Goal: Transaction & Acquisition: Obtain resource

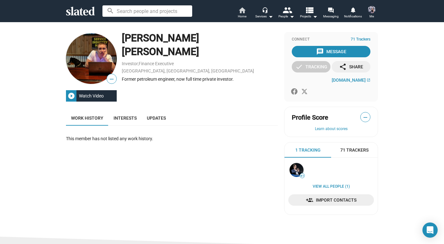
click at [239, 18] on span "Home" at bounding box center [242, 17] width 9 height 8
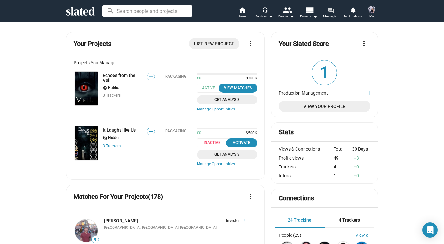
click at [331, 11] on mat-icon "forum" at bounding box center [330, 10] width 6 height 6
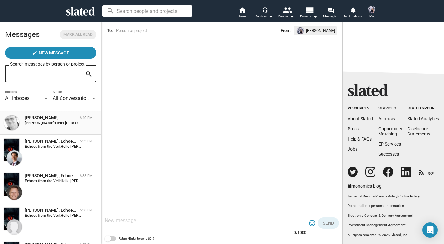
click at [41, 128] on div "John Hunt 6:40 PM Nicole Sell: Hello John, Slated matched us for one of my proj…" at bounding box center [51, 123] width 94 height 16
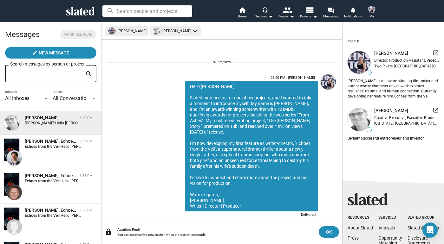
scroll to position [14, 0]
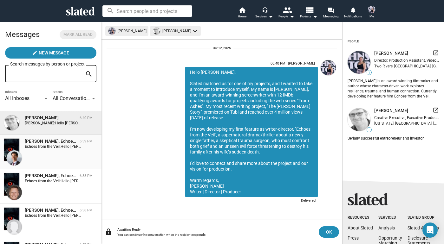
click at [45, 141] on div "[PERSON_NAME], Echoes from the Veil" at bounding box center [51, 141] width 52 height 6
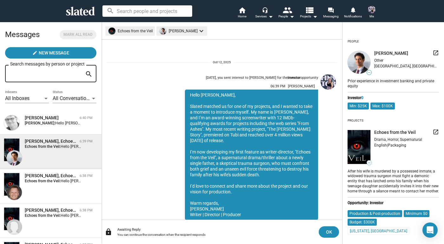
scroll to position [22, 0]
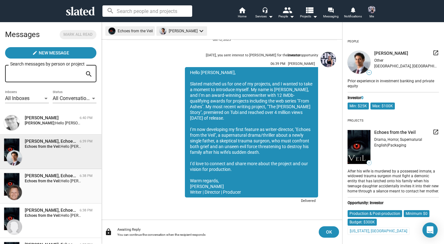
click at [58, 178] on div "[PERSON_NAME], Echoes from the Veil" at bounding box center [51, 176] width 52 height 6
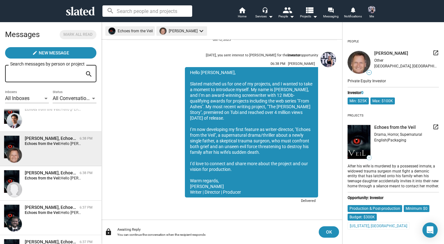
scroll to position [40, 0]
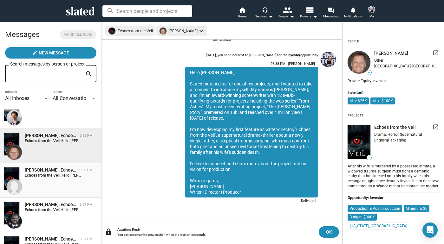
click at [58, 181] on div "Richard Bach, Echoes from the Veil 6:38 PM Echoes from the Veil: Hello Richard,…" at bounding box center [51, 180] width 94 height 27
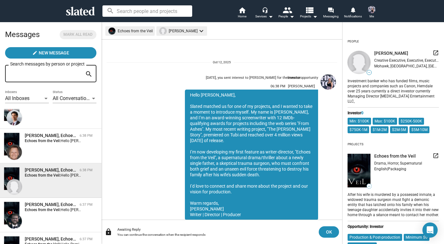
scroll to position [22, 0]
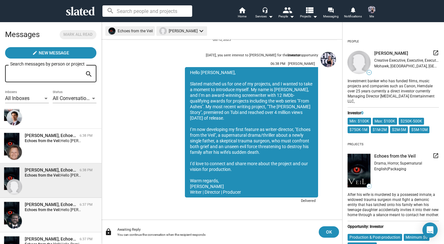
click at [65, 207] on div "[PERSON_NAME], Echoes from the Veil" at bounding box center [51, 205] width 52 height 6
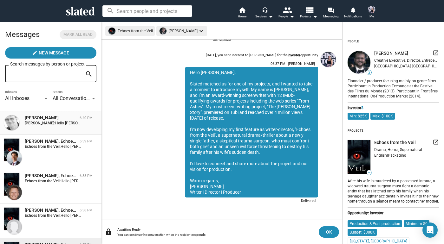
click at [60, 116] on div "[PERSON_NAME]" at bounding box center [51, 118] width 52 height 6
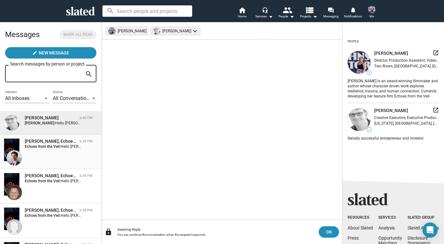
click at [60, 158] on div "Akeel Rangwala, Echoes from the Veil 6:39 PM Echoes from the Veil: Hello Akeel,…" at bounding box center [51, 151] width 94 height 27
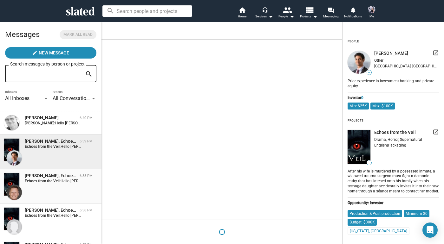
click at [58, 182] on strong "Echoes from the Veil:" at bounding box center [43, 181] width 36 height 4
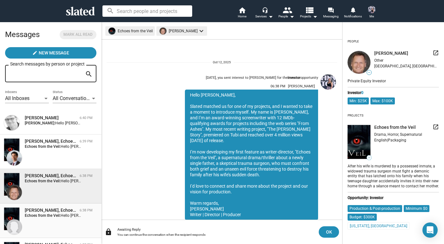
click at [54, 215] on strong "Echoes from the Veil:" at bounding box center [43, 216] width 36 height 4
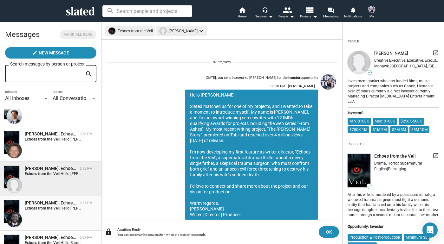
scroll to position [22, 0]
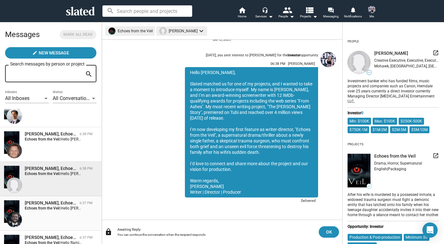
click at [54, 215] on div "Steven Christopher Wallace, Echoes from the Veil 6:37 PM Echoes from the Veil: …" at bounding box center [51, 213] width 94 height 27
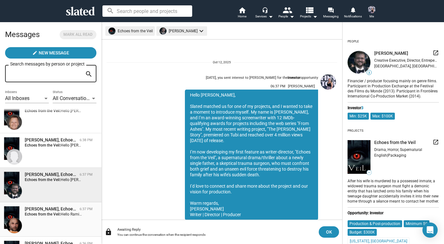
scroll to position [22, 0]
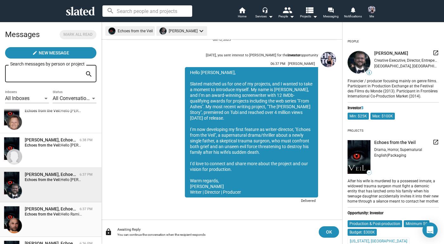
click at [54, 215] on strong "Echoes from the Veil:" at bounding box center [43, 214] width 36 height 4
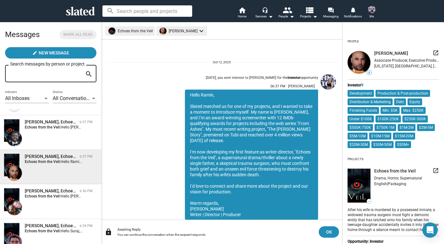
scroll to position [22, 0]
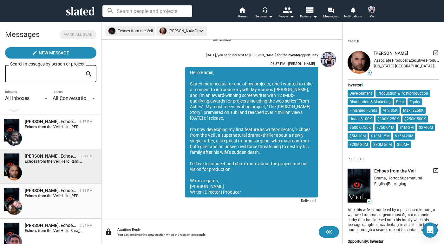
click at [54, 215] on div "Stanley N Lozowski, Echoes from the Veil 6:36 PM Echoes from the Veil: Hello St…" at bounding box center [51, 201] width 94 height 27
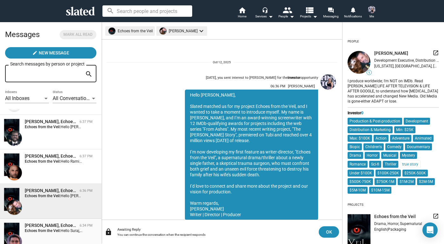
click at [53, 227] on div "Suraj Gupta, Echoes from the Veil" at bounding box center [51, 226] width 52 height 6
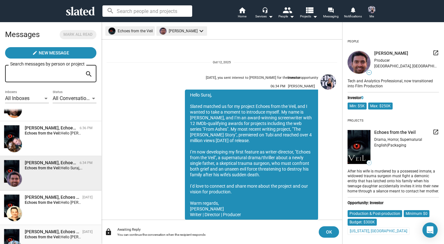
scroll to position [22, 0]
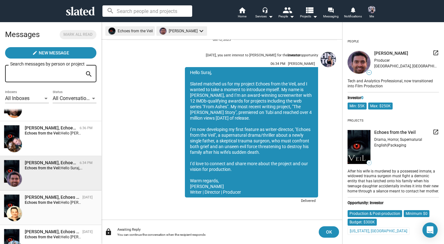
click at [53, 209] on div "Greg Alprin, Echoes from the Veil Oct 09 Echoes from the Veil: Hello Greg, It's…" at bounding box center [51, 208] width 94 height 27
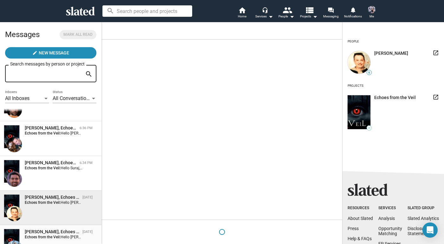
click at [53, 230] on div "Bryan Glass, Echoes from the Veil" at bounding box center [52, 232] width 55 height 6
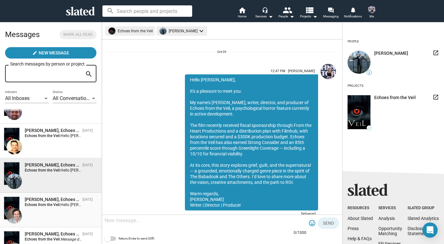
click at [53, 206] on strong "Echoes from the Veil:" at bounding box center [43, 205] width 36 height 4
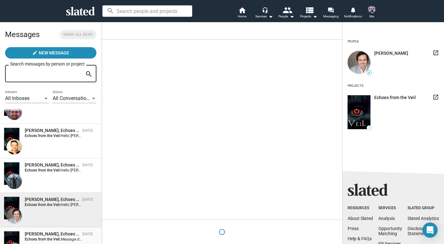
click at [53, 234] on div "Raj Krishna, Echoes from the Veil" at bounding box center [52, 234] width 55 height 6
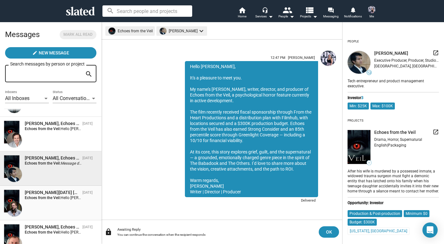
scroll to position [24, 0]
click at [52, 196] on strong "Echoes from the Veil:" at bounding box center [43, 198] width 36 height 4
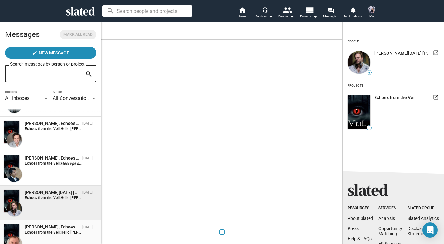
click at [52, 227] on div "James Schafer, Echoes from the Veil" at bounding box center [52, 227] width 55 height 6
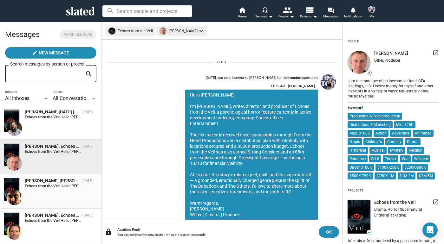
scroll to position [22, 0]
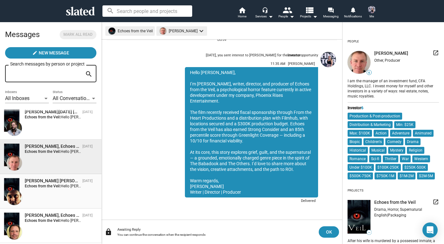
click at [53, 200] on div "Michael Wade Johnson, Echoes from the Veil Oct 09 Echoes from the Veil: Hello M…" at bounding box center [51, 191] width 94 height 27
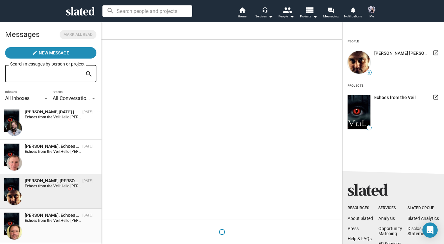
click at [53, 220] on strong "Echoes from the Veil:" at bounding box center [43, 221] width 36 height 4
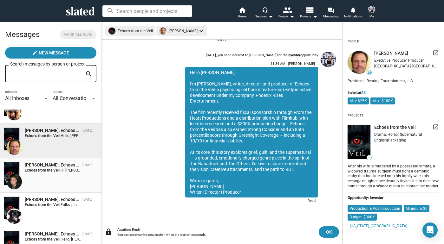
click at [52, 180] on div "Antonino Iacopino, Echoes from the Veil Oct 09 Echoes from the Veil: Hi Antonin…" at bounding box center [51, 175] width 94 height 27
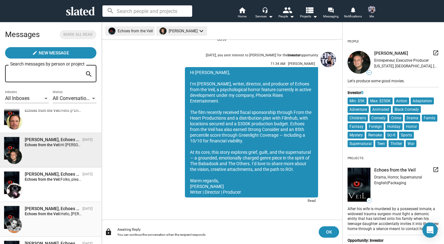
click at [53, 223] on div "Marco Allegri, Echoes from the Veil Oct 08 Echoes from the Veil: Hello, Marco, …" at bounding box center [51, 219] width 94 height 27
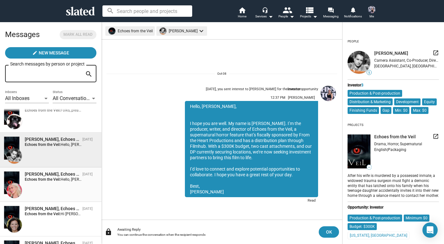
click at [51, 199] on span "Ludmila Dayer, Echoes from the Veil Oct 08 Echoes from the Veil: Hello, Ludmila…" at bounding box center [50, 185] width 101 height 35
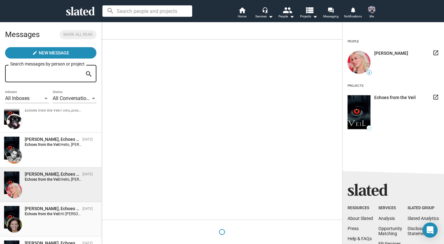
click at [51, 221] on div "Sharon Contillo, Echoes from the Veil Oct 08 Echoes from the Veil: Hi Sharon, M…" at bounding box center [51, 219] width 94 height 27
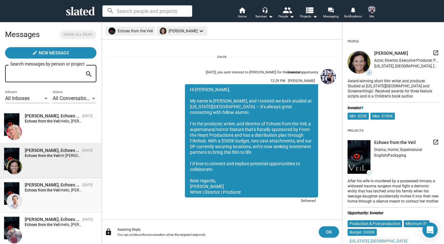
click at [54, 201] on div "David Grover, Echoes from the Veil Oct 08 Echoes from the Veil: Hello, David, M…" at bounding box center [51, 195] width 94 height 27
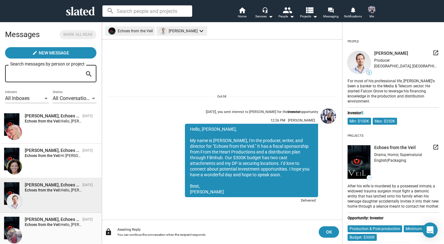
click at [54, 227] on strong "Echoes from the Veil:" at bounding box center [43, 225] width 36 height 4
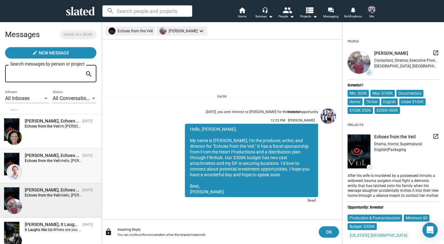
click at [52, 169] on div "David Grover, Echoes from the Veil Oct 08 Echoes from the Veil: Hello, David, M…" at bounding box center [51, 166] width 94 height 27
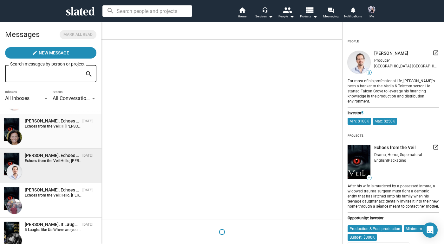
click at [51, 135] on div "Sharon Contillo, Echoes from the Veil Oct 08 Echoes from the Veil: Hi Sharon, M…" at bounding box center [51, 131] width 94 height 27
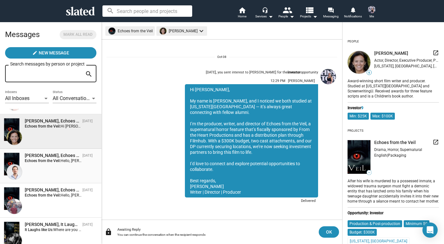
click at [59, 168] on div "David Grover, Echoes from the Veil Oct 08 Echoes from the Veil: Hello, David, M…" at bounding box center [51, 166] width 94 height 27
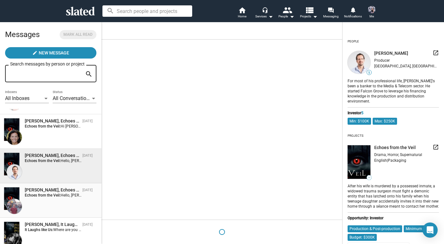
click at [73, 200] on div "Jeremy Meyer, Echoes from the Veil Oct 08 Echoes from the Veil: Hello, Jeremy, …" at bounding box center [51, 200] width 94 height 27
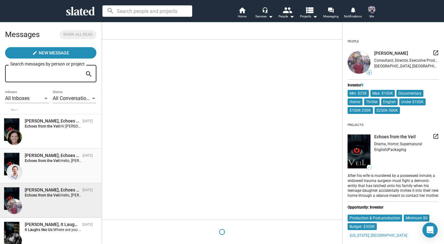
click at [74, 168] on div "David Grover, Echoes from the Veil Oct 08 Echoes from the Veil: Hello, David, M…" at bounding box center [51, 166] width 94 height 27
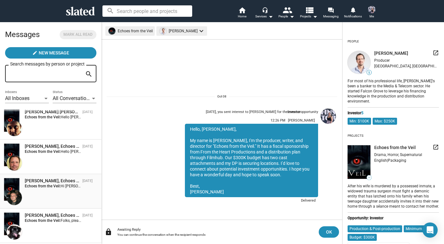
click at [56, 196] on div "Antonino Iacopino, Echoes from the Veil Oct 09 Echoes from the Veil: Hi Antonin…" at bounding box center [51, 191] width 94 height 27
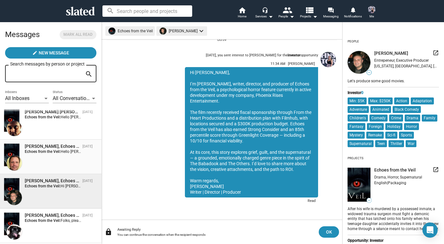
click at [60, 149] on div "Larry Nealy, Echoes from the Veil" at bounding box center [52, 147] width 55 height 6
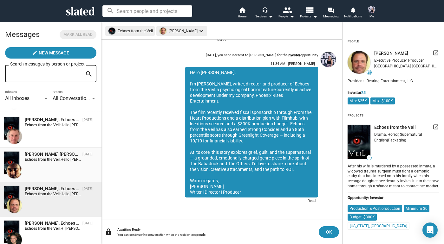
click at [58, 161] on strong "Echoes from the Veil:" at bounding box center [43, 159] width 36 height 4
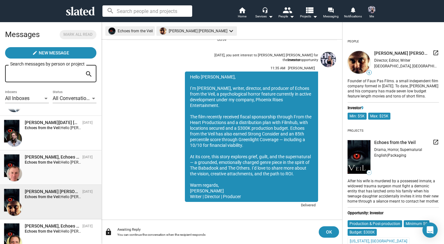
click at [58, 168] on div "James Schafer, Echoes from the Veil Oct 09 Echoes from the Veil: Hello James, I…" at bounding box center [51, 167] width 94 height 27
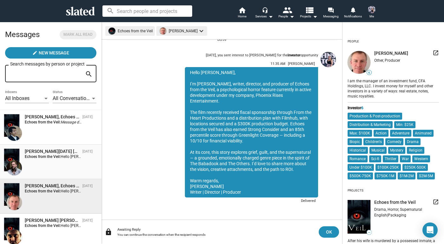
click at [58, 168] on div "Alan Nadal Piantini, Echoes from the Veil Oct 09 Echoes from the Veil: Hello Al…" at bounding box center [51, 162] width 94 height 27
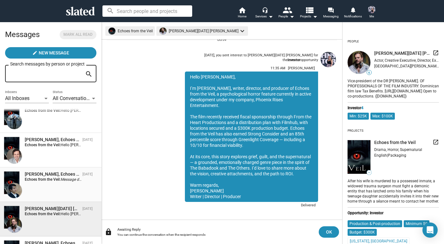
click at [56, 180] on strong "Echoes from the Veil:" at bounding box center [43, 179] width 36 height 4
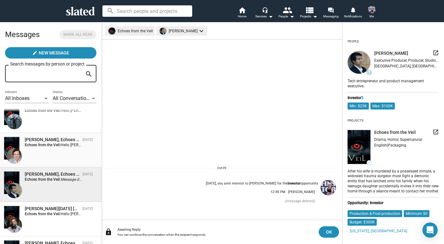
click at [55, 149] on div "David Tarr, Echoes from the Veil Oct 09 Echoes from the Veil: Hello David, It's…" at bounding box center [51, 150] width 94 height 27
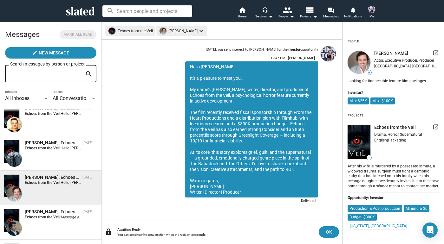
scroll to position [274, 0]
click at [55, 149] on strong "Echoes from the Veil:" at bounding box center [43, 149] width 36 height 4
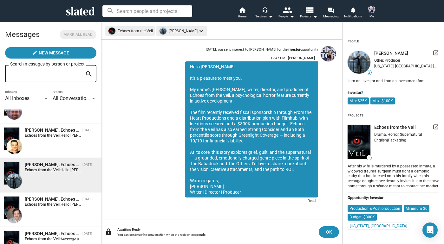
scroll to position [246, 0]
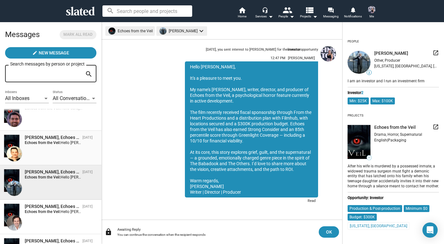
click at [56, 148] on div "Greg Alprin, Echoes from the Veil Oct 09 Echoes from the Veil: Hello Greg, It's…" at bounding box center [51, 148] width 94 height 27
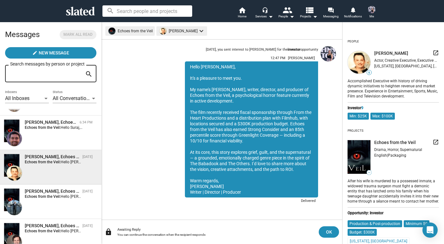
scroll to position [211, 0]
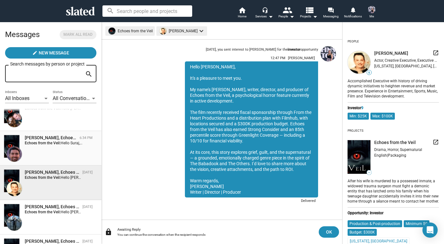
click at [56, 148] on div "Suraj Gupta, Echoes from the Veil 6:34 PM Echoes from the Veil: Hello Suraj, Sl…" at bounding box center [51, 148] width 94 height 27
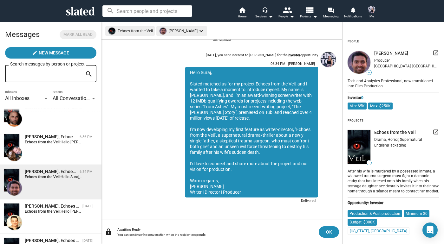
scroll to position [171, 0]
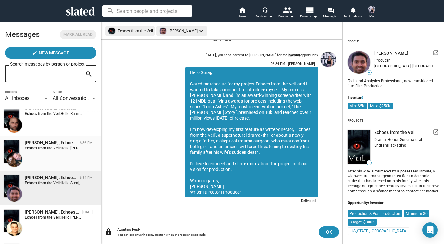
click at [56, 148] on strong "Echoes from the Veil:" at bounding box center [43, 148] width 36 height 4
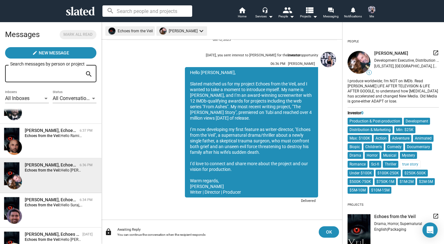
scroll to position [147, 0]
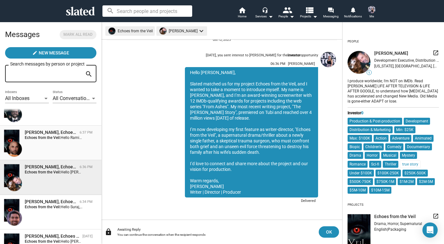
click at [56, 148] on div "Ramin Fathie, Echoes from the Veil 6:37 PM Echoes from the Veil: Hello Ramin, S…" at bounding box center [51, 143] width 94 height 27
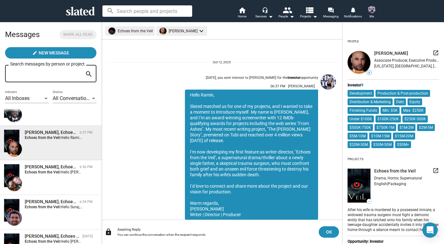
scroll to position [22, 0]
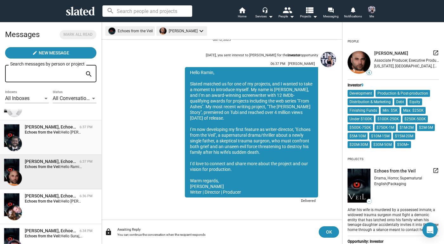
click at [56, 148] on div "Steven Christopher Wallace, Echoes from the Veil 6:37 PM Echoes from the Veil: …" at bounding box center [51, 137] width 94 height 27
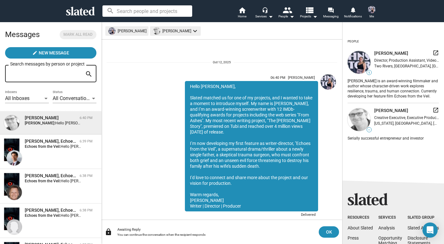
scroll to position [14, 0]
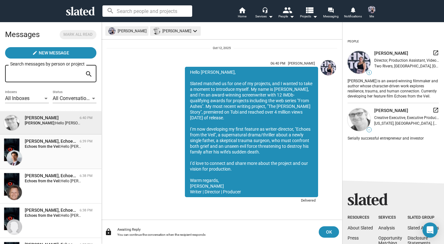
click at [64, 159] on div "Akeel Rangwala, Echoes from the Veil 6:39 PM Echoes from the Veil: Hello Akeel,…" at bounding box center [51, 151] width 94 height 27
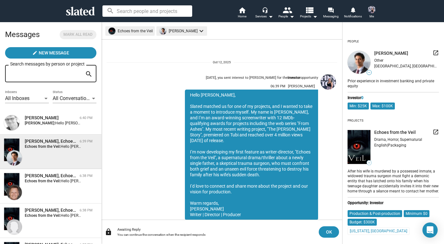
scroll to position [22, 0]
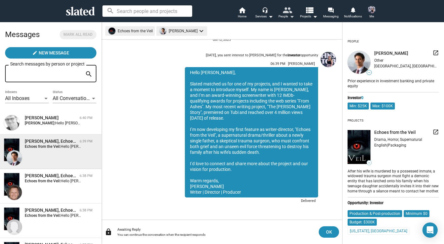
click at [286, 16] on div "People arrow_drop_down" at bounding box center [286, 17] width 16 height 8
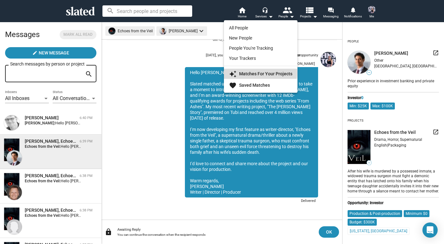
click at [256, 73] on strong "Matches For Your Projects" at bounding box center [265, 73] width 53 height 5
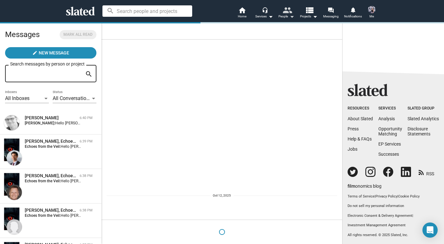
scroll to position [0, 0]
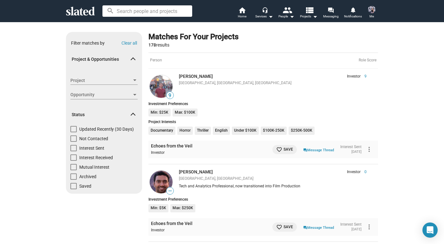
click at [103, 166] on span "Mutual Interest" at bounding box center [94, 167] width 30 height 6
click at [73, 170] on input "Mutual Interest" at bounding box center [73, 170] width 0 height 0
checkbox input "true"
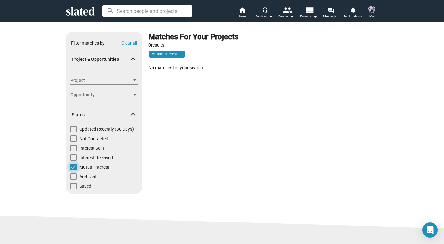
click at [103, 166] on span "Mutual Interest" at bounding box center [94, 167] width 30 height 6
click at [73, 170] on input "Mutual Interest" at bounding box center [73, 170] width 0 height 0
checkbox input "false"
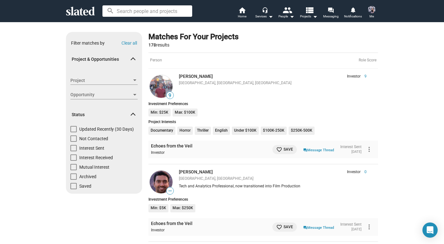
click at [95, 138] on span "Not Contacted" at bounding box center [93, 139] width 29 height 6
click at [73, 142] on input "Not Contacted" at bounding box center [73, 142] width 0 height 0
checkbox input "true"
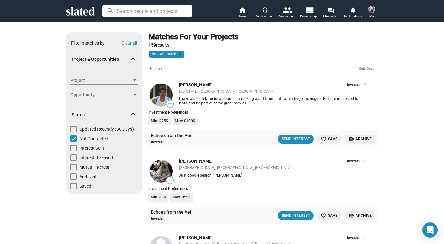
click at [192, 86] on link "babu dahal" at bounding box center [196, 84] width 34 height 5
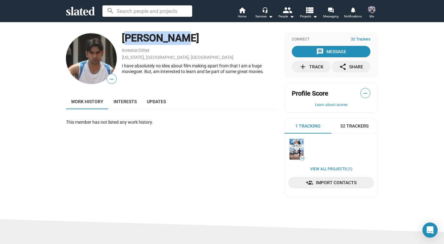
drag, startPoint x: 180, startPoint y: 37, endPoint x: 123, endPoint y: 40, distance: 57.1
click at [123, 40] on div "[PERSON_NAME]" at bounding box center [200, 38] width 156 height 14
copy div "[PERSON_NAME]"
click at [294, 148] on img at bounding box center [296, 149] width 14 height 21
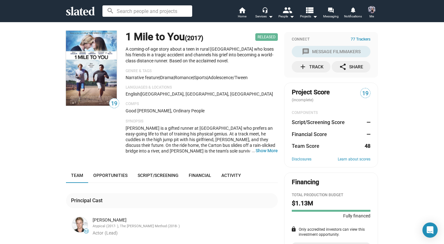
click at [369, 15] on span "Me" at bounding box center [371, 17] width 4 height 8
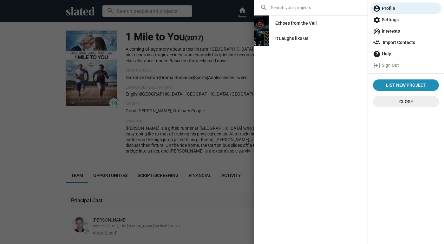
click at [278, 22] on div "Echoes from the Veil" at bounding box center [295, 22] width 41 height 11
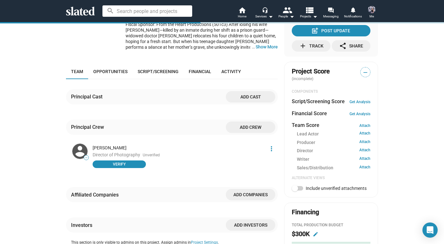
scroll to position [136, 0]
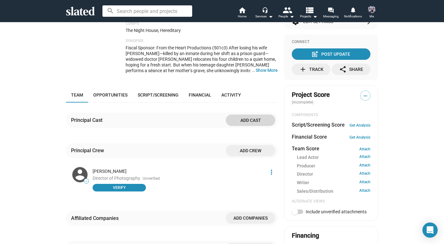
click at [249, 120] on span "Add cast" at bounding box center [250, 120] width 39 height 11
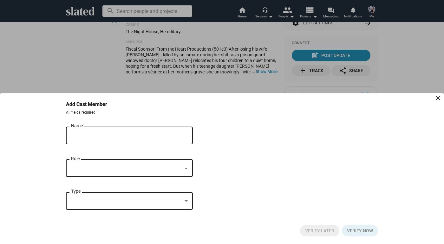
click at [155, 137] on input "Name" at bounding box center [125, 136] width 108 height 6
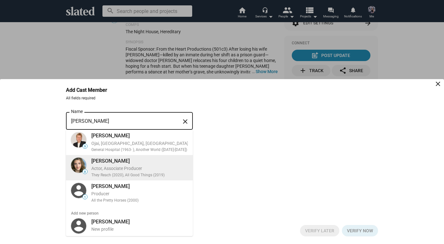
click at [119, 173] on div "Mary Madaline Roe Actor, Associate Producer They Reach (2020), All Good Things …" at bounding box center [137, 167] width 100 height 23
type input "Mary Madaline Roe"
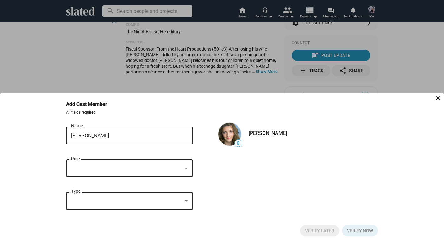
click at [173, 170] on div at bounding box center [126, 168] width 111 height 7
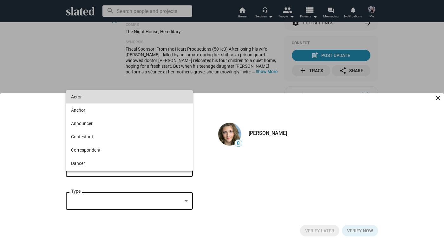
click at [132, 102] on span "Actor" at bounding box center [129, 96] width 117 height 13
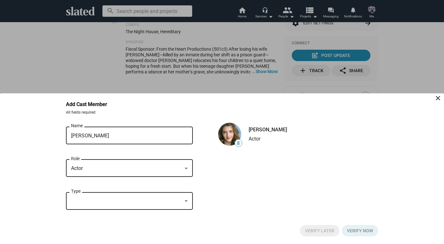
click at [138, 198] on div at bounding box center [126, 201] width 111 height 7
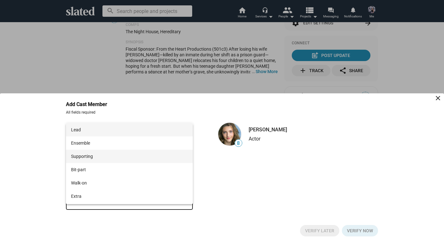
click at [130, 156] on span "Supporting" at bounding box center [129, 156] width 117 height 13
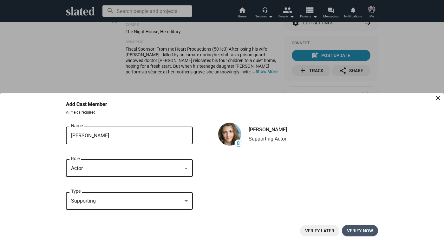
click at [368, 232] on span "Verify now" at bounding box center [360, 230] width 26 height 11
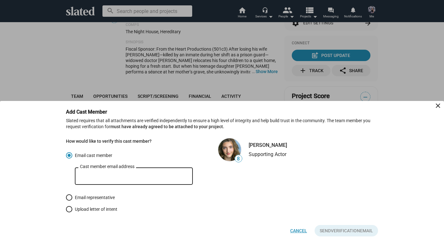
click at [302, 230] on span "Cancel" at bounding box center [298, 230] width 17 height 11
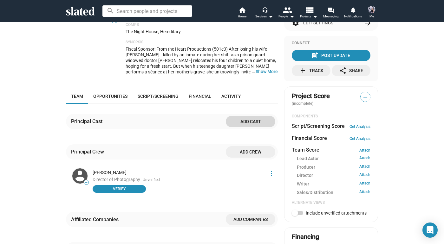
click at [252, 120] on span "Add cast" at bounding box center [250, 121] width 39 height 11
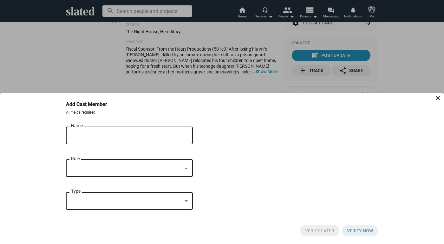
click at [438, 102] on mat-icon "close" at bounding box center [438, 98] width 8 height 8
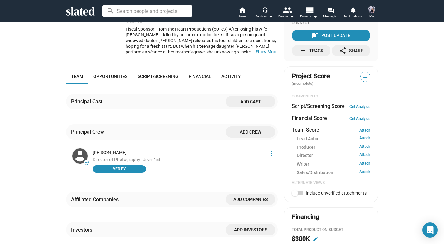
scroll to position [155, 0]
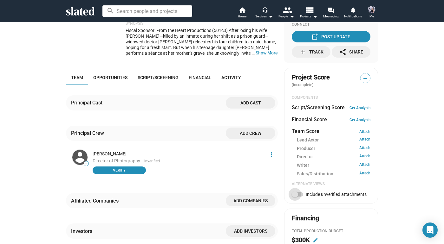
click at [306, 192] on span "Include unverified attachments" at bounding box center [335, 194] width 61 height 5
click at [295, 197] on input "Include unverified attachments" at bounding box center [294, 197] width 0 height 0
checkbox input "true"
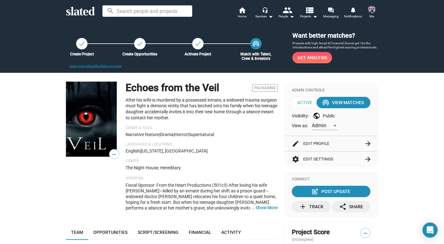
scroll to position [0, 0]
click at [268, 16] on mat-icon "arrow_drop_down" at bounding box center [270, 17] width 8 height 8
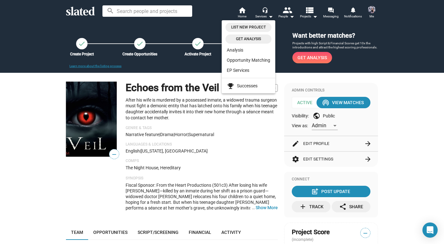
click at [289, 16] on div at bounding box center [222, 122] width 444 height 244
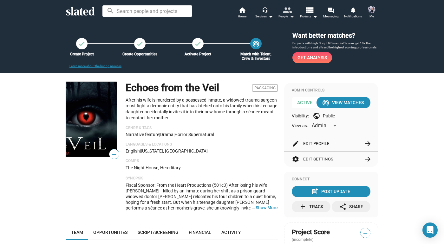
click at [288, 18] on mat-icon "arrow_drop_down" at bounding box center [292, 17] width 8 height 8
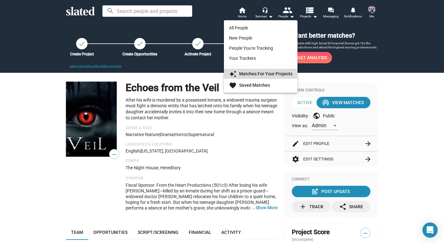
click at [248, 75] on strong "Matches For Your Projects" at bounding box center [265, 73] width 53 height 5
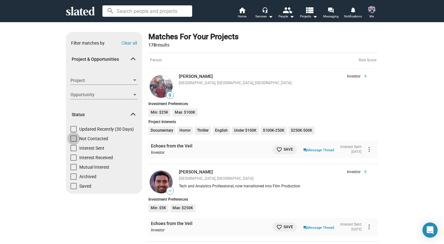
click at [95, 138] on span "Not Contacted" at bounding box center [93, 139] width 29 height 6
click at [73, 142] on input "Not Contacted" at bounding box center [73, 142] width 0 height 0
checkbox input "true"
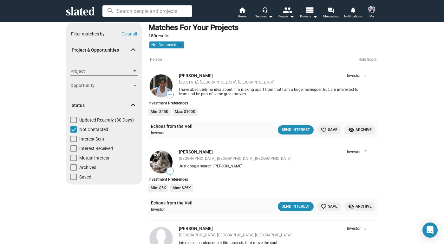
scroll to position [23, 0]
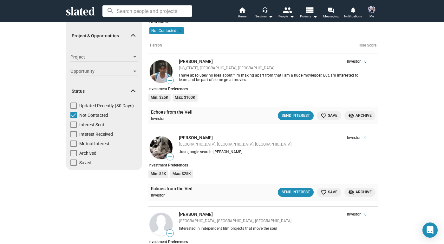
drag, startPoint x: 239, startPoint y: 150, endPoint x: 214, endPoint y: 150, distance: 25.0
click at [214, 150] on div "Just google search: Titus Tomescu" at bounding box center [273, 152] width 188 height 5
copy div "Titus Tomescu"
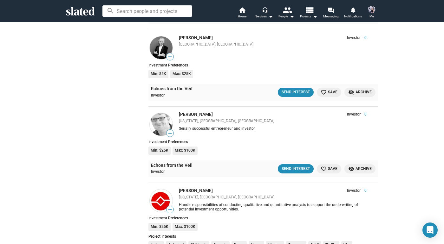
scroll to position [729, 0]
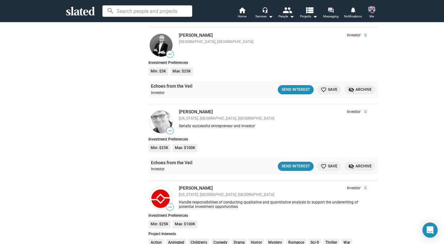
click at [329, 16] on span "Messaging" at bounding box center [331, 17] width 16 height 8
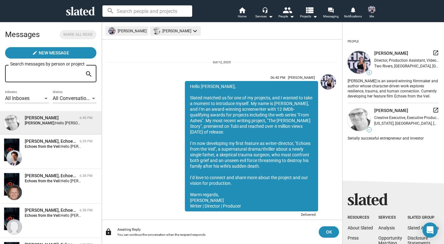
scroll to position [14, 0]
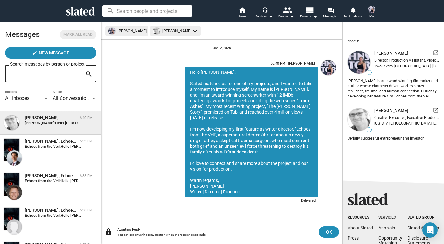
drag, startPoint x: 191, startPoint y: 71, endPoint x: 243, endPoint y: 191, distance: 130.9
click at [243, 191] on div "Hello John, Slated matched us for one of my projects, and I wanted to take a mo…" at bounding box center [251, 132] width 133 height 131
copy div "Hello John, Slated matched us for one of my projects, and I wanted to take a mo…"
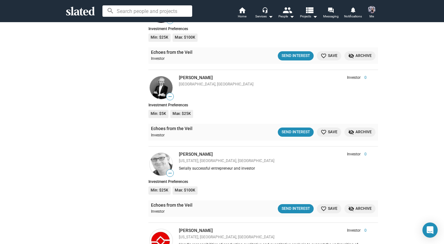
scroll to position [706, 0]
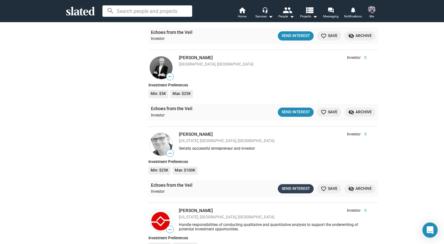
click at [291, 186] on div "Send Interest" at bounding box center [295, 189] width 28 height 7
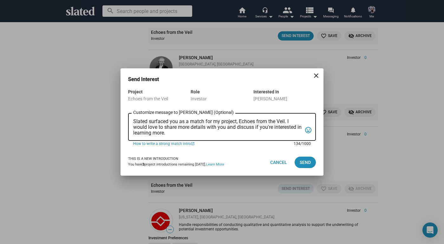
click at [189, 134] on textarea "Slated surfaced you as a match for my project, Echoes from the Veil. I would lo…" at bounding box center [217, 127] width 169 height 17
drag, startPoint x: 187, startPoint y: 134, endPoint x: 134, endPoint y: 118, distance: 55.4
click at [134, 118] on div "Slated surfaced you as a match for my project, Echoes from the Veil. I would lo…" at bounding box center [217, 126] width 169 height 29
paste textarea "Hello [PERSON_NAME], Slated matched us for one of my projects, and I wanted to …"
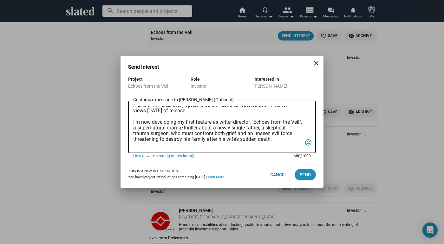
scroll to position [43, 0]
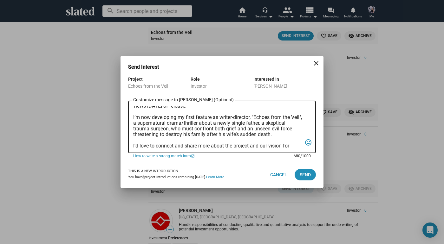
click at [279, 133] on textarea "Hello [PERSON_NAME], Slated matched us for one of my projects, and I wanted to …" at bounding box center [217, 127] width 169 height 42
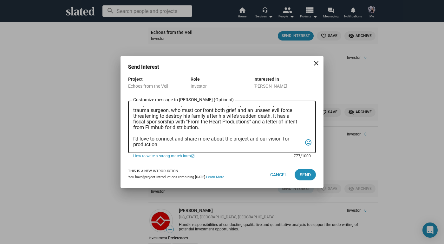
scroll to position [0, 0]
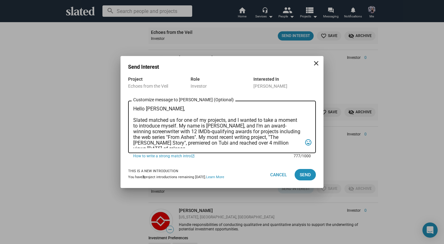
drag, startPoint x: 196, startPoint y: 146, endPoint x: 130, endPoint y: 122, distance: 70.5
click at [130, 122] on div "Hello John, Slated matched us for one of my projects, and I wanted to take a mo…" at bounding box center [222, 126] width 188 height 54
paste textarea "my upcoming feature, Echoes from the Veil, and I wanted to personally introduce…"
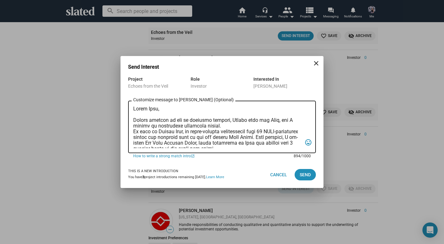
click at [228, 126] on textarea "Customize message to John (Optional) Customize message (Optional)" at bounding box center [217, 127] width 169 height 42
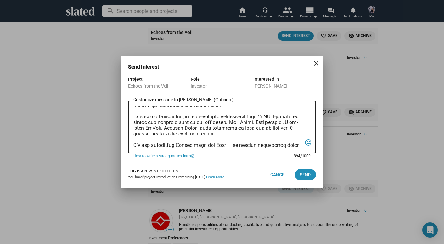
scroll to position [26, 0]
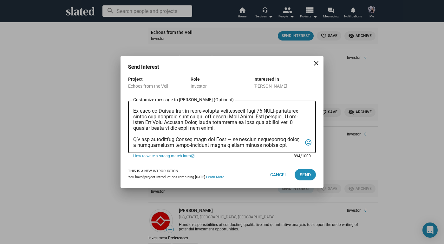
click at [231, 140] on textarea "Customize message to John (Optional) Customize message (Optional)" at bounding box center [217, 127] width 169 height 42
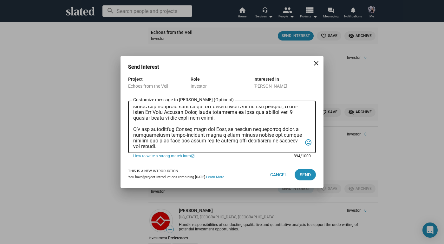
scroll to position [37, 0]
click at [179, 133] on textarea "Customize message to John (Optional) Customize message (Optional)" at bounding box center [217, 127] width 169 height 42
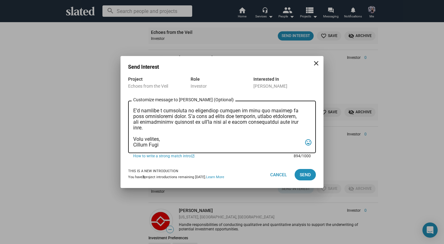
scroll to position [106, 0]
type textarea "Hello John, Slated matched us for my upcoming feature, Echoes from the Veil, an…"
click at [310, 174] on span "Send" at bounding box center [304, 174] width 11 height 11
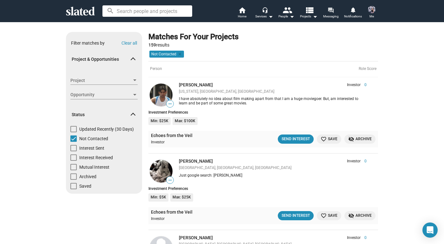
click at [331, 8] on mat-icon "forum" at bounding box center [330, 10] width 6 height 6
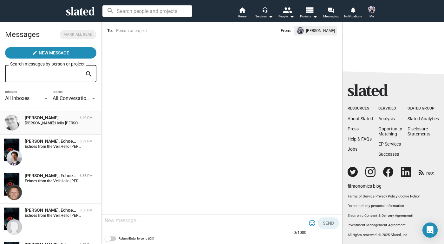
click at [64, 120] on div "[PERSON_NAME]" at bounding box center [51, 118] width 52 height 6
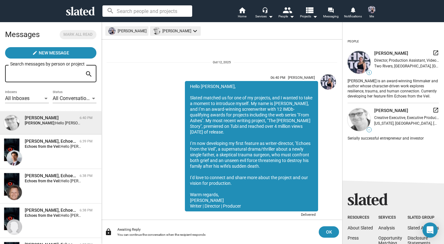
scroll to position [14, 0]
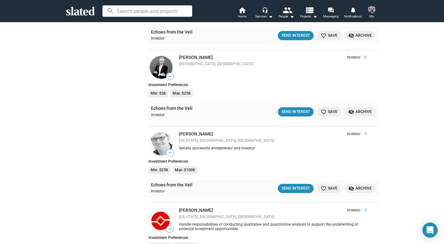
scroll to position [713, 0]
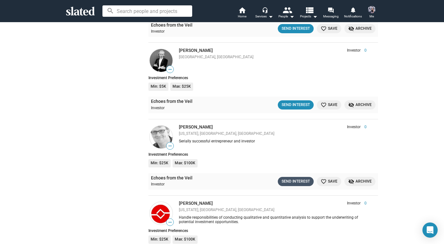
click at [302, 178] on div "Send Interest" at bounding box center [295, 181] width 28 height 7
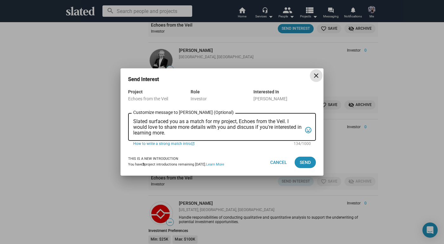
click at [204, 134] on textarea "Slated surfaced you as a match for my project, Echoes from the Veil. I would lo…" at bounding box center [217, 127] width 169 height 17
drag, startPoint x: 204, startPoint y: 132, endPoint x: 79, endPoint y: 86, distance: 132.7
click at [79, 87] on div "Send Interest close Project Echoes from the Veil Role Investor Interested In Jo…" at bounding box center [222, 122] width 444 height 244
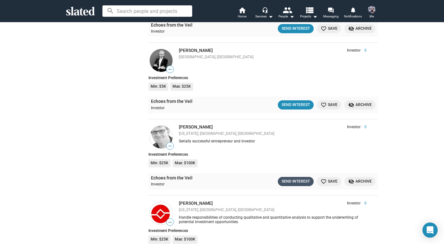
click at [282, 178] on div "Send Interest" at bounding box center [295, 181] width 28 height 7
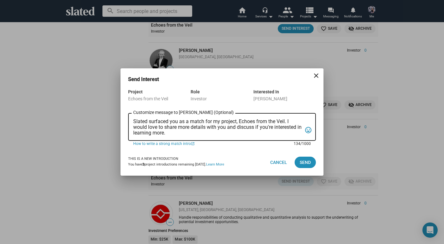
drag, startPoint x: 175, startPoint y: 133, endPoint x: 134, endPoint y: 118, distance: 43.5
click at [134, 118] on div "Slated surfaced you as a match for my project, Echoes from the Veil. I would lo…" at bounding box center [217, 126] width 169 height 29
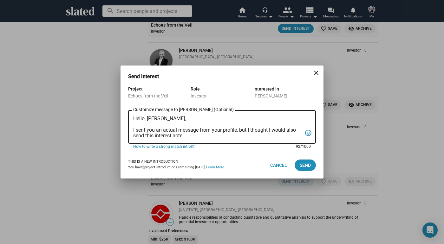
drag, startPoint x: 187, startPoint y: 137, endPoint x: 134, endPoint y: 118, distance: 56.5
click at [133, 118] on textarea "Hello, John, I sent you an actual message from your profile, but I thought I wo…" at bounding box center [217, 127] width 169 height 23
paste textarea "John, I sent you a message through your Slated profile but wanted to follow up …"
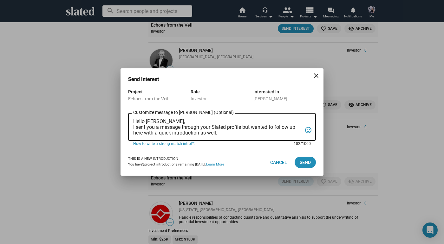
click at [179, 122] on textarea "Hello John, I sent you a message through your Slated profile but wanted to foll…" at bounding box center [217, 127] width 169 height 17
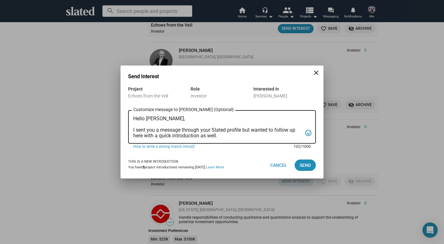
click at [260, 136] on textarea "Hello John, I sent you a message through your Slated profile but wanted to foll…" at bounding box center [217, 127] width 169 height 23
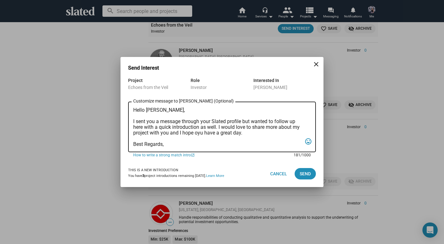
scroll to position [3, 0]
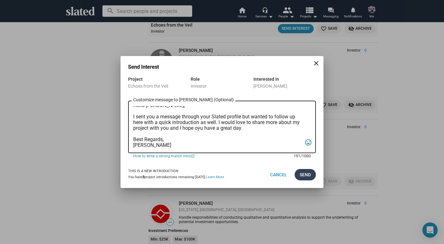
type textarea "Hello John, I sent you a message through your Slated profile but wanted to foll…"
click at [302, 173] on span "Send" at bounding box center [304, 174] width 11 height 11
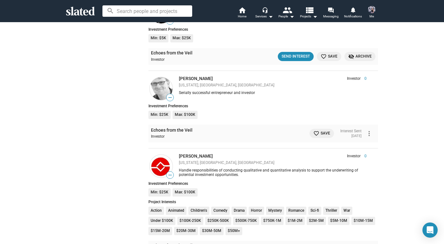
scroll to position [769, 0]
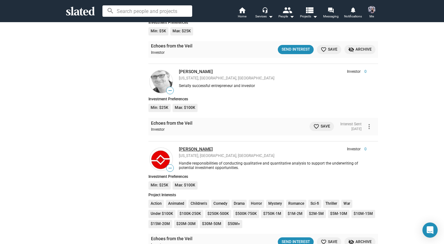
click at [192, 147] on link "Elvis Miolan" at bounding box center [196, 149] width 34 height 5
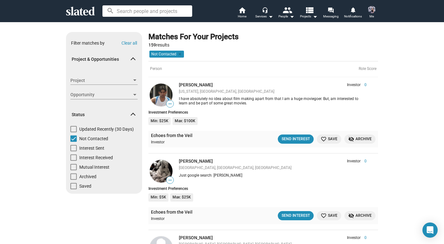
scroll to position [0, 0]
click at [74, 139] on span at bounding box center [73, 139] width 6 height 6
click at [73, 142] on input "Not Contacted" at bounding box center [73, 142] width 0 height 0
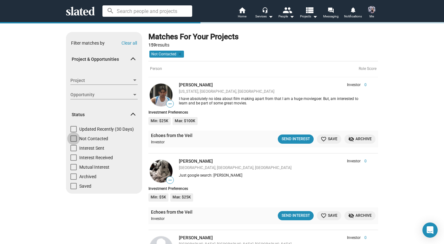
click at [74, 139] on span at bounding box center [73, 139] width 6 height 6
click at [73, 142] on input "Not Contacted" at bounding box center [73, 142] width 0 height 0
checkbox input "true"
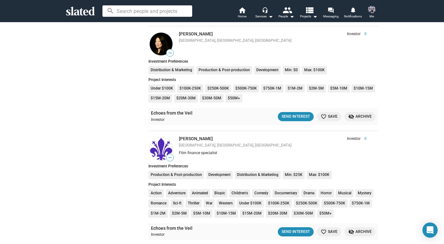
scroll to position [363, 0]
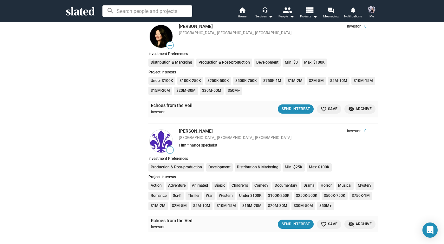
click at [192, 129] on link "Antonio Gennari" at bounding box center [196, 131] width 34 height 5
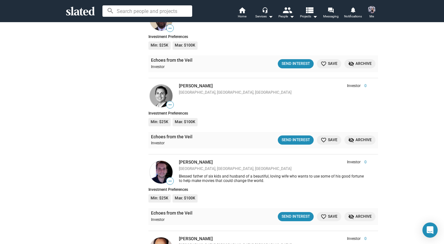
scroll to position [2273, 0]
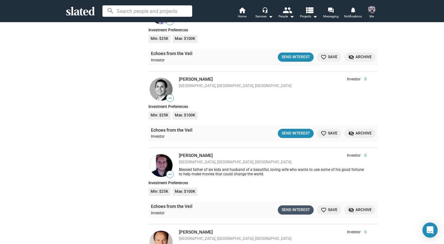
click at [294, 207] on div "Send Interest" at bounding box center [295, 210] width 28 height 7
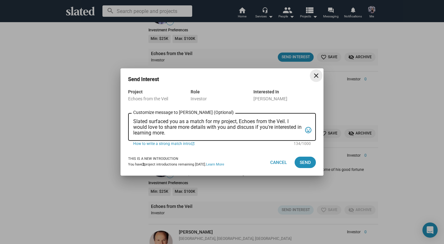
click at [315, 76] on mat-icon "close" at bounding box center [316, 76] width 8 height 8
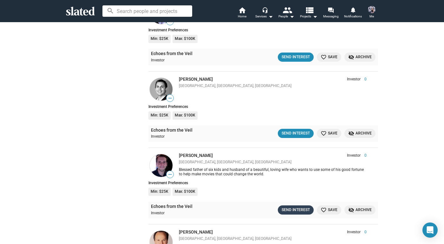
click at [301, 207] on div "Send Interest" at bounding box center [295, 210] width 28 height 7
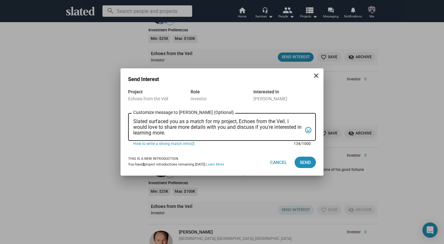
drag, startPoint x: 173, startPoint y: 132, endPoint x: 117, endPoint y: 119, distance: 57.9
click at [117, 119] on div "Send Interest close Project Echoes from the Veil Role Investor Interested In Mi…" at bounding box center [222, 122] width 444 height 244
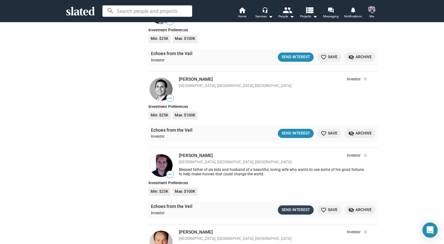
click at [297, 206] on button "Send Interest" at bounding box center [296, 210] width 36 height 9
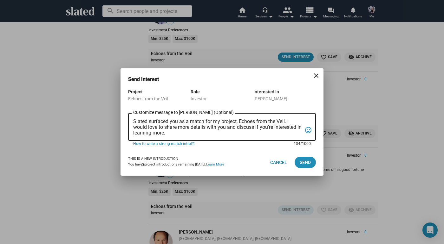
drag, startPoint x: 175, startPoint y: 133, endPoint x: 133, endPoint y: 121, distance: 43.4
click at [133, 121] on textarea "Slated surfaced you as a match for my project, Echoes from the Veil. I would lo…" at bounding box center [217, 127] width 169 height 17
paste textarea "Hello Michael, I came across your profile and was struck by your passion for su…"
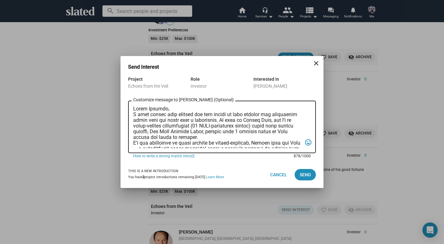
scroll to position [0, 0]
click at [229, 139] on textarea "Customize message to Michael (Optional) Customize message (Optional)" at bounding box center [217, 127] width 169 height 42
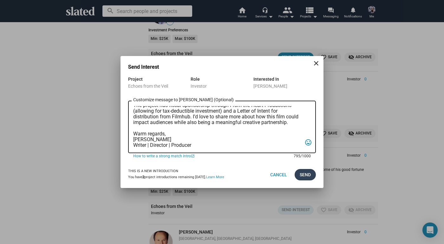
scroll to position [78, 0]
type textarea "Hello [PERSON_NAME], I came across your profile and was struck by your passion …"
click at [302, 176] on span "Send" at bounding box center [304, 174] width 11 height 11
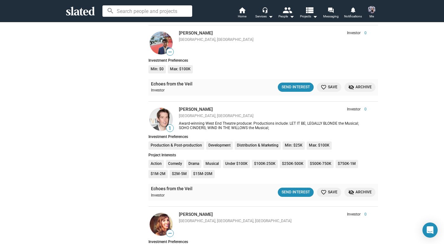
scroll to position [2885, 0]
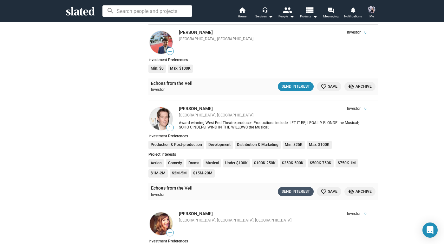
click at [303, 188] on div "Send Interest" at bounding box center [295, 191] width 28 height 7
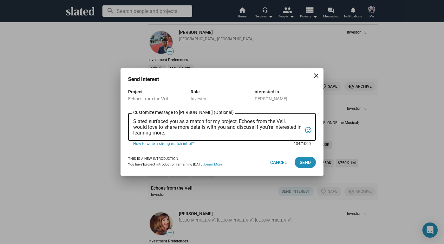
drag, startPoint x: 172, startPoint y: 133, endPoint x: 134, endPoint y: 122, distance: 39.9
click at [134, 122] on textarea "Slated surfaced you as a match for my project, Echoes from the Veil. I would lo…" at bounding box center [217, 127] width 169 height 17
paste textarea "Hello Michael, I came across your profile and was struck by your passion for su…"
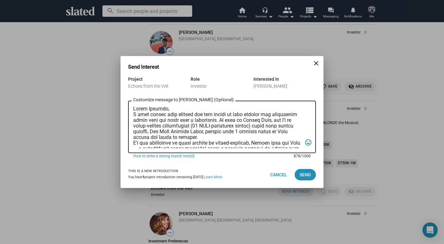
scroll to position [0, 0]
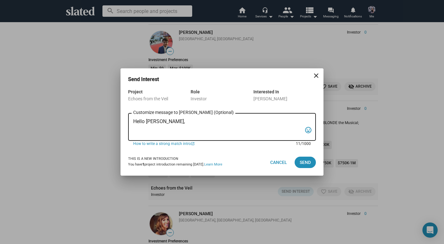
paste textarea "Slated matched us for one of my projects, and I wanted to take a moment to intr…"
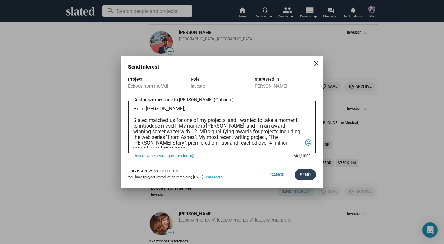
type textarea "Hello [PERSON_NAME], Slated matched us for one of my projects, and I wanted to …"
click at [309, 175] on span "Send" at bounding box center [304, 174] width 11 height 11
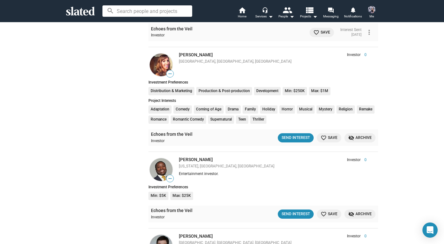
scroll to position [3045, 0]
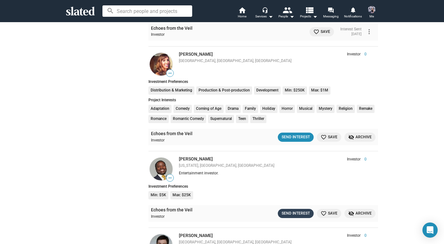
click at [291, 210] on div "Send Interest" at bounding box center [295, 213] width 28 height 7
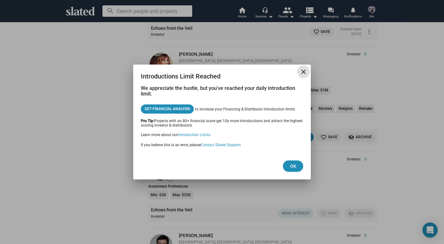
click at [303, 71] on mat-icon "close" at bounding box center [303, 72] width 8 height 8
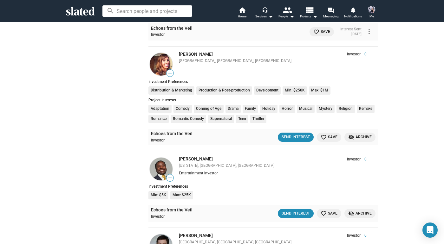
click at [366, 15] on button "Me" at bounding box center [371, 12] width 15 height 16
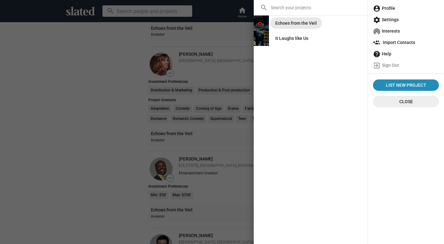
click at [303, 26] on div "Echoes from the Veil" at bounding box center [295, 22] width 41 height 11
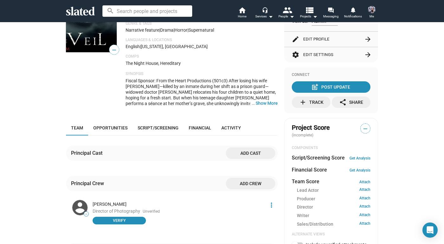
scroll to position [105, 0]
click at [259, 154] on span "Add cast" at bounding box center [250, 152] width 39 height 11
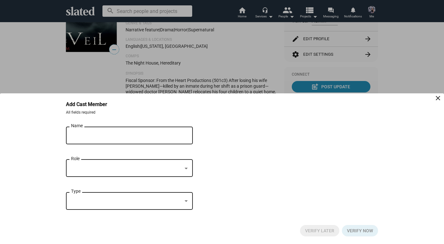
click at [161, 141] on div "Name" at bounding box center [125, 134] width 108 height 19
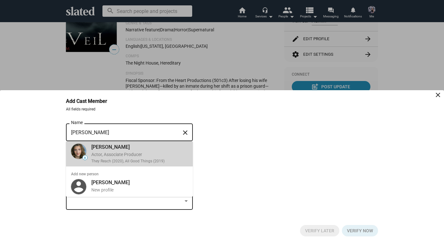
click at [133, 149] on div "Mary Madaline Roe" at bounding box center [139, 147] width 96 height 7
type input "Mary Madaline Roe"
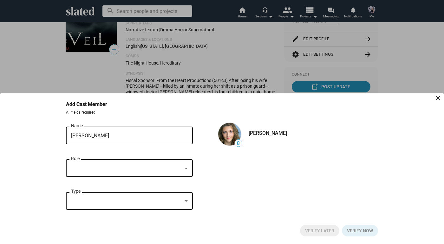
click at [117, 169] on div at bounding box center [126, 168] width 111 height 7
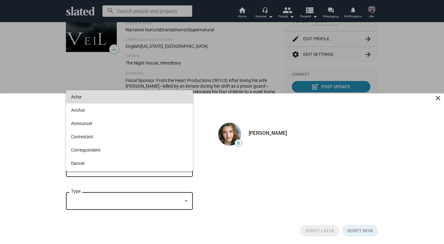
click at [96, 98] on span "Actor" at bounding box center [129, 96] width 117 height 13
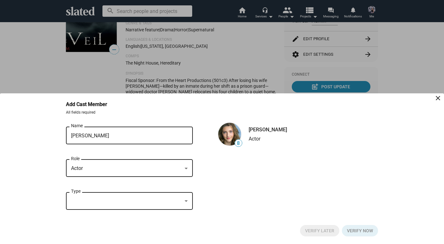
click at [118, 203] on div at bounding box center [126, 201] width 111 height 7
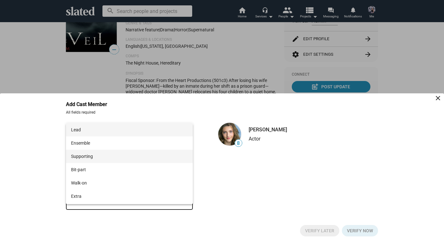
click at [103, 159] on span "Supporting" at bounding box center [129, 156] width 117 height 13
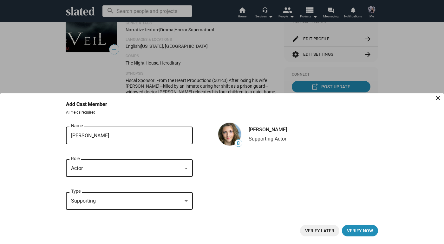
click at [321, 229] on span "Verify Later" at bounding box center [319, 230] width 29 height 11
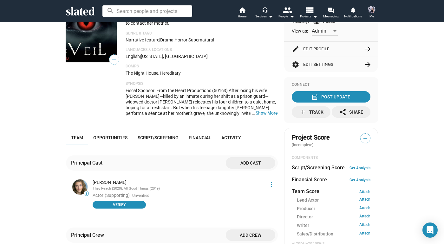
scroll to position [73, 0]
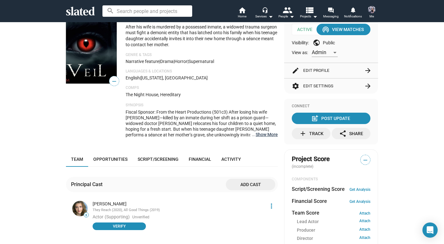
click at [267, 132] on button "… Show More" at bounding box center [266, 135] width 22 height 6
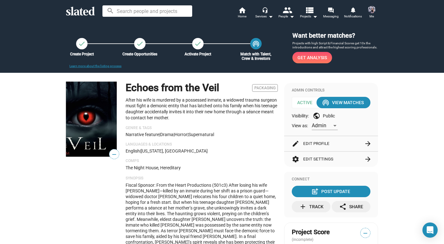
scroll to position [0, 0]
click at [98, 122] on img at bounding box center [91, 119] width 51 height 75
click at [113, 153] on span "—" at bounding box center [114, 154] width 10 height 8
click at [311, 188] on mat-icon "post_add" at bounding box center [315, 192] width 8 height 8
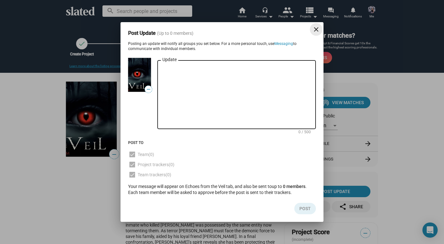
click at [317, 28] on mat-icon "close" at bounding box center [316, 30] width 8 height 8
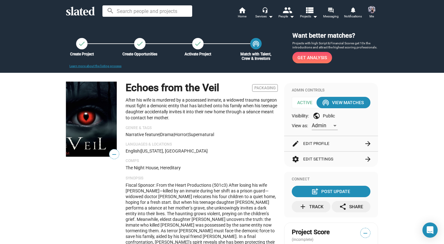
click at [329, 13] on mat-icon "forum" at bounding box center [330, 10] width 6 height 6
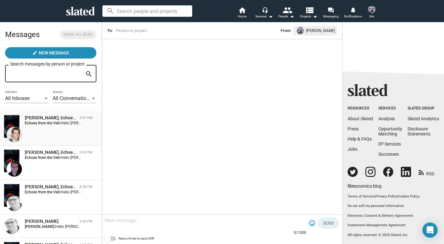
click at [57, 137] on div "[PERSON_NAME], Echoes from the Veil 9:07 PM Echoes from the Veil: Hello [PERSON…" at bounding box center [51, 128] width 94 height 27
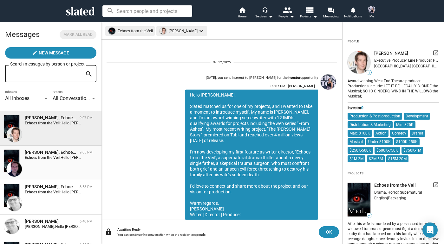
scroll to position [22, 0]
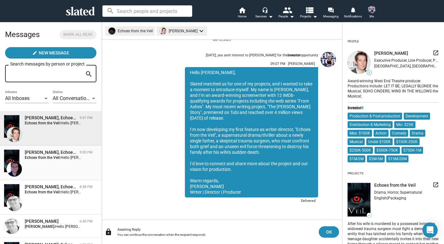
click at [60, 167] on div "[PERSON_NAME], Echoes from the Veil 9:05 PM Echoes from the Veil:" at bounding box center [51, 163] width 94 height 27
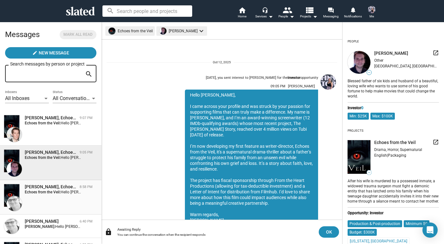
scroll to position [34, 0]
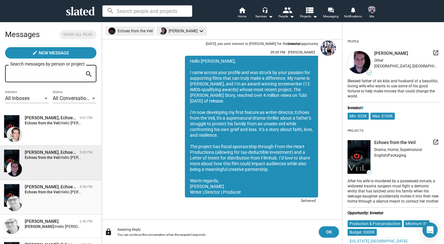
click at [62, 193] on span "Hello [PERSON_NAME], I sent you a message through your Slated profile but wante…" at bounding box center [276, 192] width 431 height 4
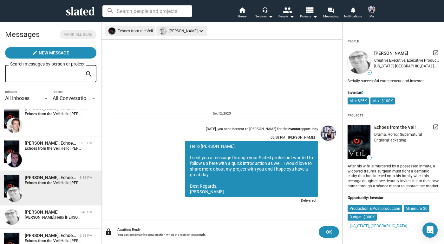
scroll to position [12, 0]
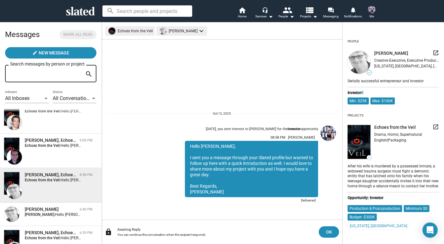
click at [62, 193] on div "[PERSON_NAME], Echoes from the Veil 8:58 PM Echoes from the Veil: Hello [PERSON…" at bounding box center [51, 185] width 94 height 27
click at [61, 206] on span "John Hunt 6:40 PM Nicole Sell: Hello John, Slated matched us for one of my proj…" at bounding box center [50, 214] width 101 height 23
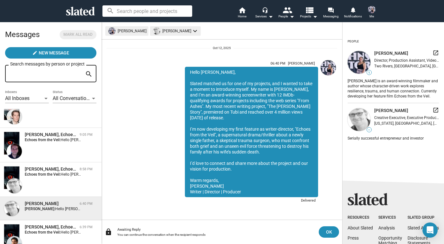
scroll to position [34, 0]
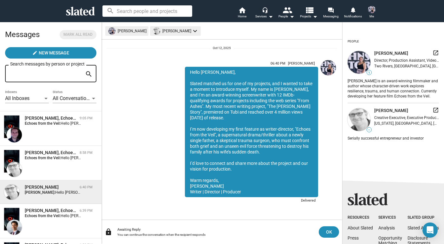
click at [61, 206] on span "Akeel Rangwala, Echoes from the Veil 6:39 PM Echoes from the Veil: Hello Akeel,…" at bounding box center [50, 221] width 101 height 35
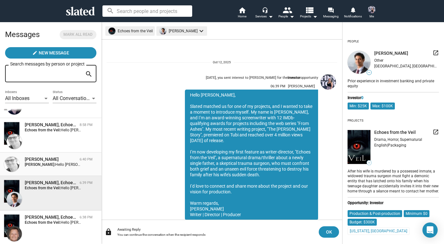
scroll to position [22, 0]
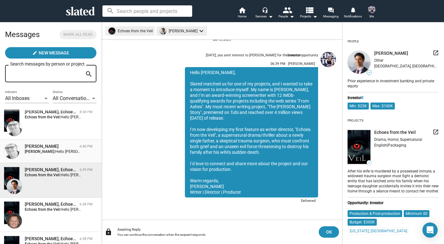
click at [61, 206] on div "[PERSON_NAME], Echoes from the Veil" at bounding box center [51, 204] width 52 height 6
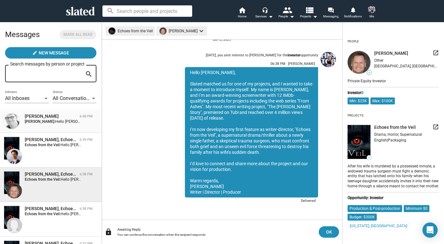
scroll to position [106, 0]
click at [61, 206] on div "[PERSON_NAME], Echoes from the Veil" at bounding box center [51, 208] width 52 height 6
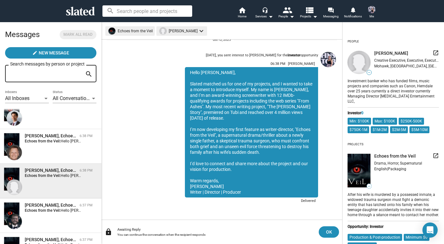
scroll to position [145, 0]
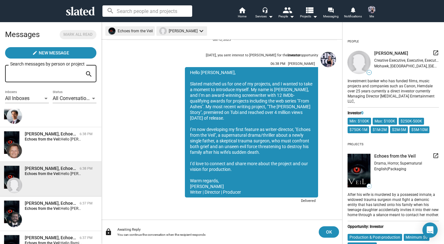
click at [61, 206] on div "[PERSON_NAME], Echoes from the Veil" at bounding box center [51, 204] width 52 height 6
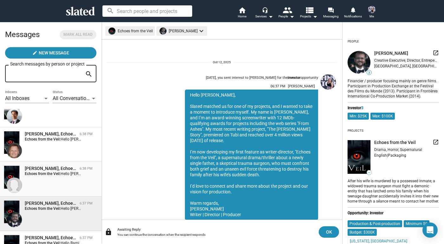
scroll to position [22, 0]
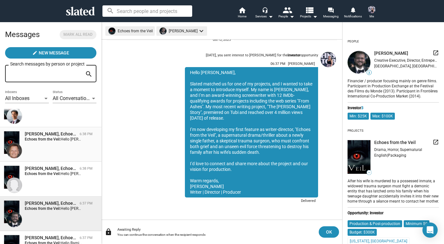
click at [44, 129] on span "Jim van der Sloot, Echoes from the Veil 6:38 PM Echoes from the Veil: Hello Jim…" at bounding box center [50, 144] width 101 height 35
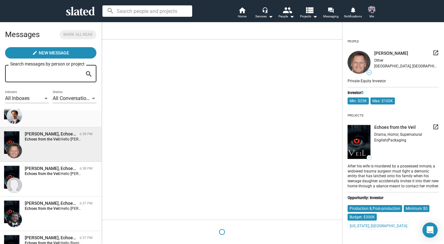
click at [44, 118] on div "Akeel Rangwala, Echoes from the Veil 6:39 PM Echoes from the Veil: Hello Akeel,…" at bounding box center [51, 110] width 94 height 27
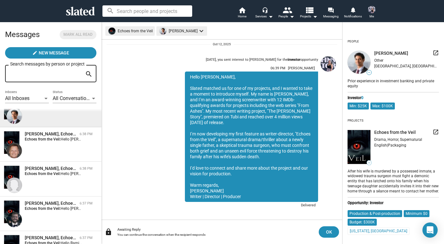
scroll to position [22, 0]
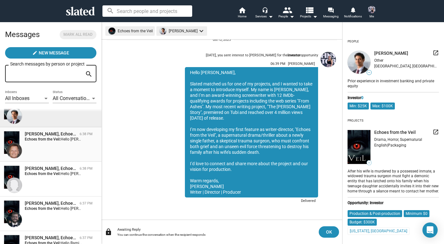
click at [58, 137] on strong "Echoes from the Veil:" at bounding box center [43, 139] width 36 height 4
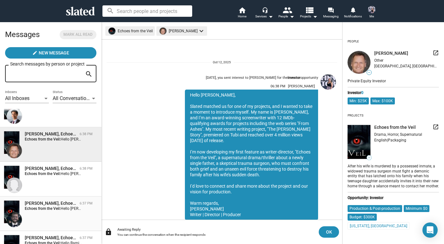
scroll to position [22, 0]
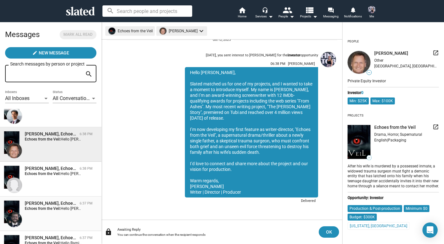
click at [53, 205] on div "[PERSON_NAME], Echoes from the Veil" at bounding box center [51, 204] width 52 height 6
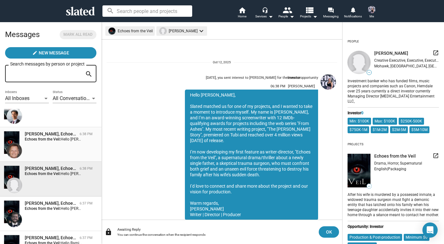
scroll to position [22, 0]
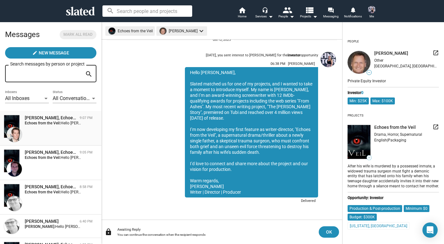
click at [60, 134] on div "[PERSON_NAME], Echoes from the Veil 9:07 PM Echoes from the Veil: Hello [PERSON…" at bounding box center [51, 128] width 94 height 27
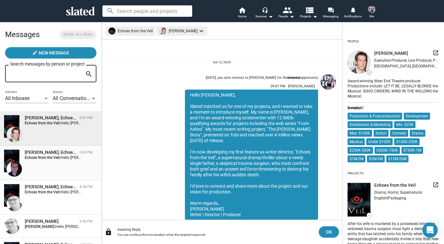
scroll to position [22, 0]
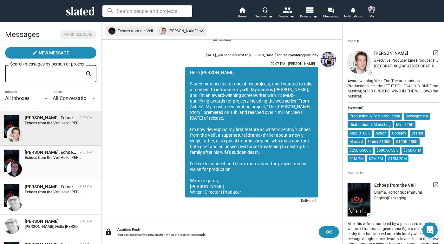
click at [59, 147] on span "[PERSON_NAME], Echoes from the Veil 9:05 PM Echoes from the Veil:" at bounding box center [50, 163] width 101 height 35
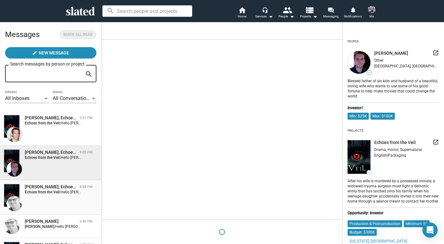
click at [61, 198] on div "[PERSON_NAME], Echoes from the Veil 8:58 PM Echoes from the Veil: Hello [PERSON…" at bounding box center [51, 197] width 94 height 27
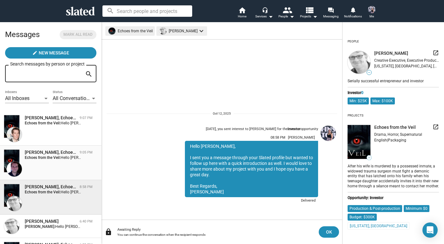
click at [63, 169] on div "[PERSON_NAME], Echoes from the Veil 9:05 PM Echoes from the Veil:" at bounding box center [51, 163] width 94 height 27
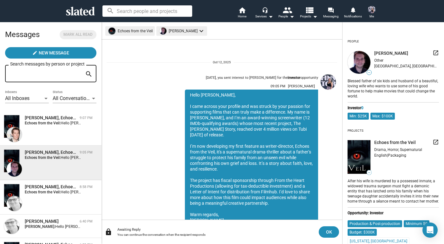
scroll to position [34, 0]
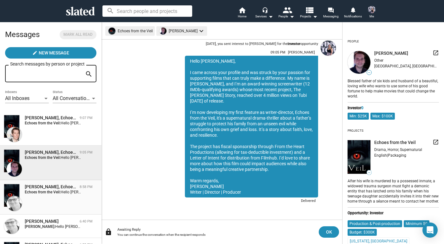
click at [63, 195] on div "[PERSON_NAME], Echoes from the Veil 8:58 PM Echoes from the Veil: Hello [PERSON…" at bounding box center [51, 197] width 94 height 27
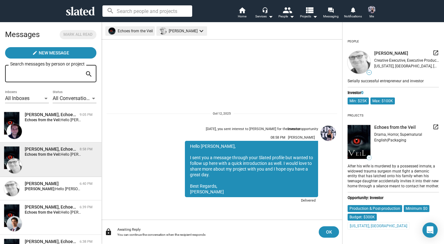
scroll to position [40, 0]
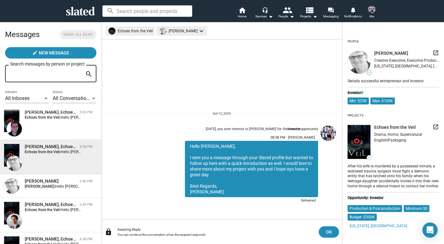
click at [63, 195] on span "John Hunt 6:40 PM Nicole Sell: Hello John, Slated matched us for one of my proj…" at bounding box center [50, 186] width 101 height 23
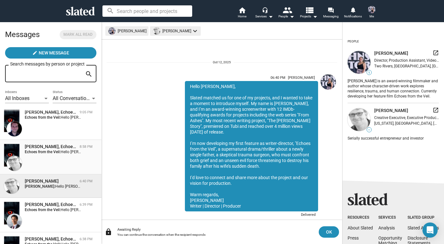
scroll to position [14, 0]
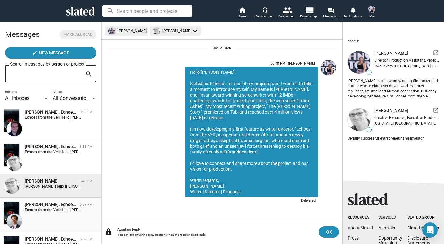
click at [67, 207] on div "[PERSON_NAME], Echoes from the Veil" at bounding box center [51, 205] width 52 height 6
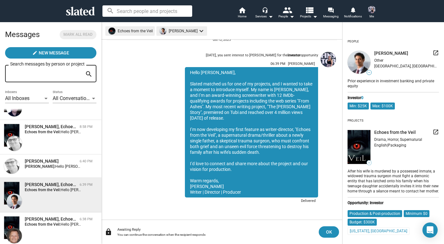
scroll to position [86, 0]
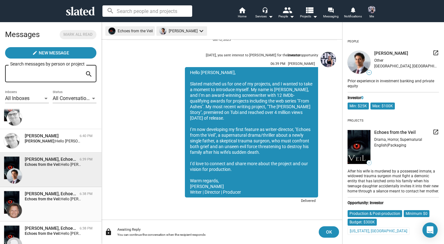
click at [67, 207] on div "Jim van der Sloot, Echoes from the Veil 6:38 PM Echoes from the Veil: Hello Jim…" at bounding box center [51, 204] width 94 height 27
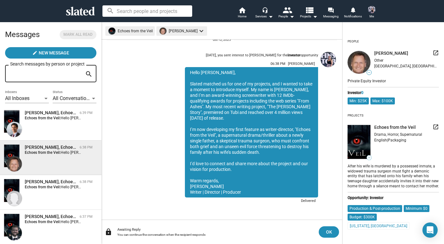
scroll to position [144, 0]
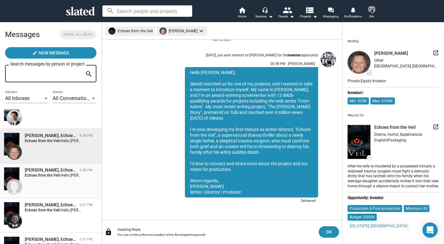
click at [67, 186] on div "Richard Bach, Echoes from the Veil 6:38 PM Echoes from the Veil: Hello Richard,…" at bounding box center [51, 180] width 94 height 27
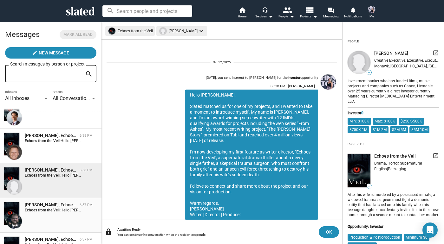
scroll to position [22, 0]
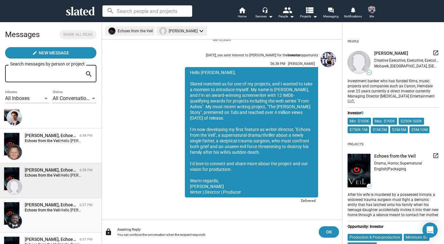
click at [70, 205] on div "[PERSON_NAME], Echoes from the Veil" at bounding box center [51, 205] width 52 height 6
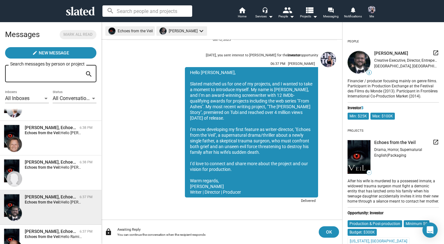
scroll to position [176, 0]
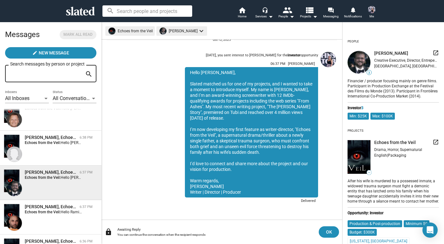
click at [70, 205] on div "[PERSON_NAME], Echoes from the Veil" at bounding box center [51, 207] width 52 height 6
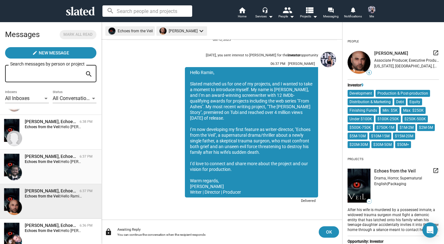
scroll to position [220, 0]
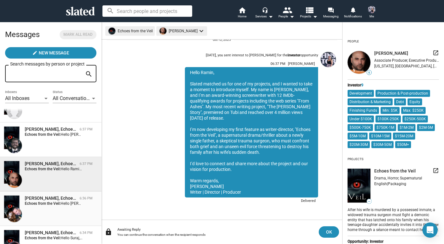
click at [70, 198] on div "[PERSON_NAME], Echoes from the Veil" at bounding box center [51, 198] width 52 height 6
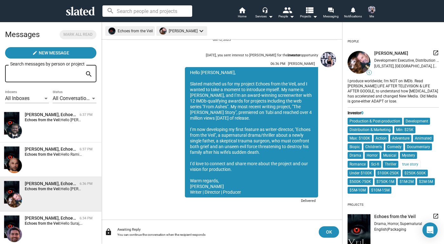
scroll to position [259, 0]
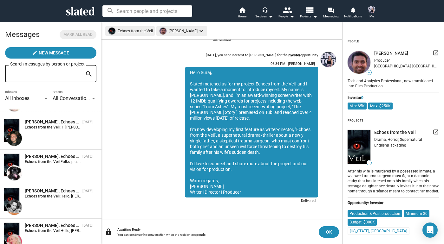
scroll to position [640, 0]
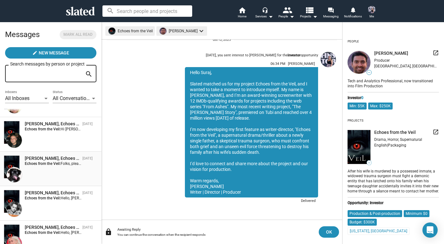
click at [60, 164] on strong "Echoes from the Veil:" at bounding box center [43, 164] width 36 height 4
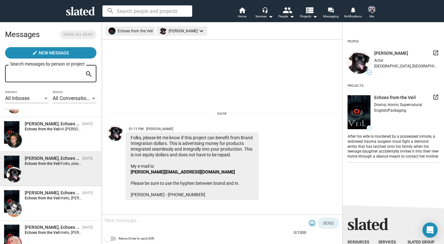
drag, startPoint x: 184, startPoint y: 194, endPoint x: 131, endPoint y: 196, distance: 53.0
click at [131, 196] on div "Folks, please let me know if this project can benefit from Brand Integration do…" at bounding box center [191, 166] width 133 height 68
copy div "Rolfe - 310-701-2722"
click at [106, 0] on div "search home Home headset_mic Services arrow_drop_down people People arrow_drop_…" at bounding box center [222, 11] width 444 height 22
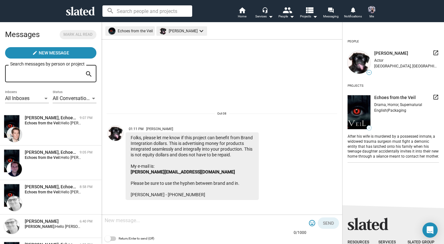
click at [67, 132] on div "[PERSON_NAME], Echoes from the Veil 9:07 PM Echoes from the Veil: Hello [PERSON…" at bounding box center [51, 128] width 94 height 27
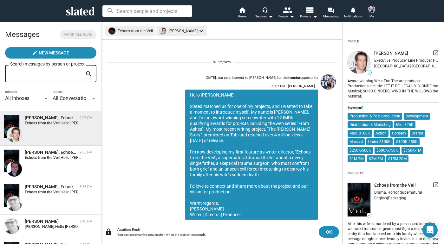
scroll to position [22, 0]
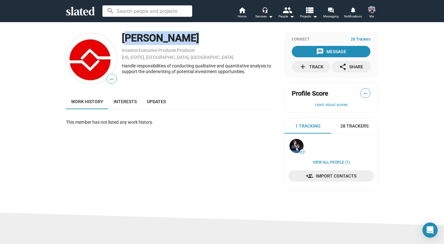
drag, startPoint x: 122, startPoint y: 35, endPoint x: 178, endPoint y: 37, distance: 56.4
click at [178, 37] on div "Elvis Miolan" at bounding box center [200, 38] width 156 height 14
copy div "Elvis Miolan"
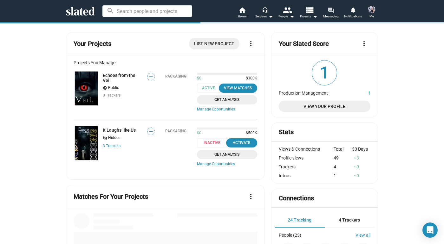
click at [332, 12] on mat-icon "forum" at bounding box center [330, 10] width 6 height 6
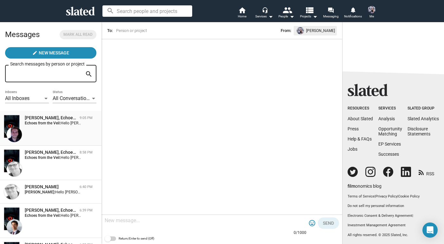
click at [58, 125] on strong "Echoes from the Veil:" at bounding box center [43, 123] width 36 height 4
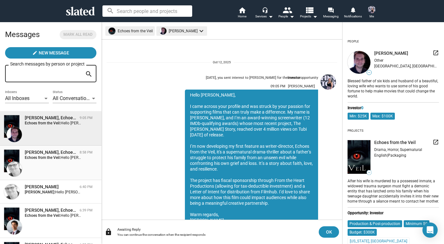
scroll to position [34, 0]
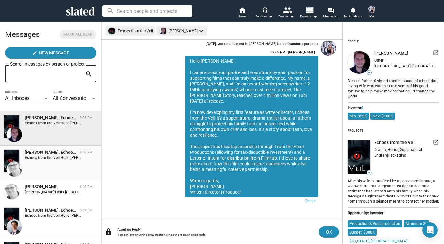
click at [65, 157] on span "Hello [PERSON_NAME], I sent you a message through your Slated profile but wante…" at bounding box center [276, 158] width 431 height 4
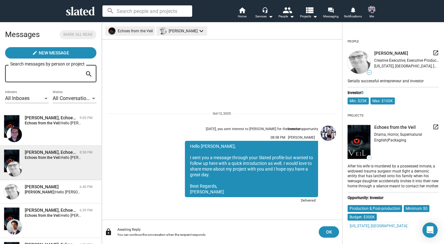
drag, startPoint x: 188, startPoint y: 145, endPoint x: 216, endPoint y: 175, distance: 40.6
click at [216, 175] on div "Hello [PERSON_NAME], I sent you a message through your Slated profile but wante…" at bounding box center [251, 169] width 133 height 56
click at [198, 162] on div "Hello [PERSON_NAME], I sent you a message through your Slated profile but wante…" at bounding box center [251, 169] width 133 height 56
click at [69, 187] on div "[PERSON_NAME]" at bounding box center [51, 187] width 52 height 6
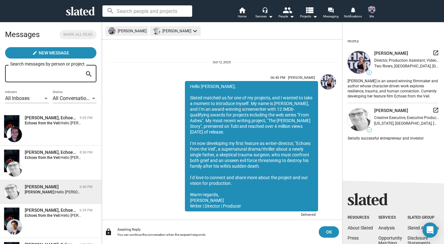
scroll to position [14, 0]
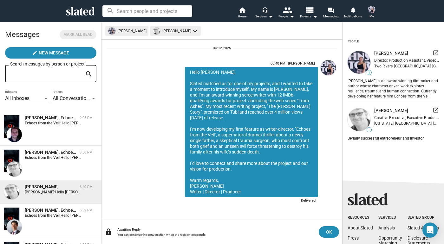
drag, startPoint x: 190, startPoint y: 84, endPoint x: 250, endPoint y: 190, distance: 122.0
click at [251, 190] on div "Hello [PERSON_NAME], Slated matched us for one of my projects, and I wanted to …" at bounding box center [251, 132] width 133 height 131
copy div "Slated matched us for one of my projects, and I wanted to take a moment to intr…"
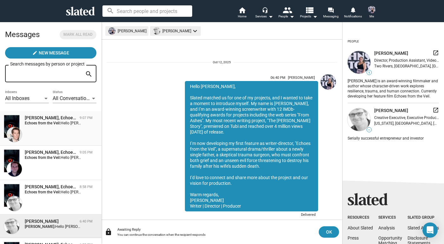
scroll to position [14, 0]
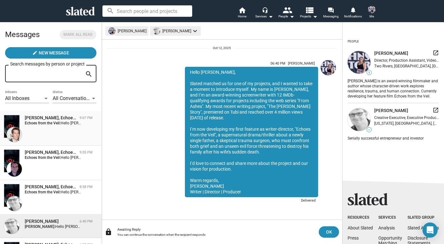
click at [62, 133] on div "[PERSON_NAME], Echoes from the Veil 9:07 PM Echoes from the Veil: Hello [PERSON…" at bounding box center [51, 128] width 94 height 27
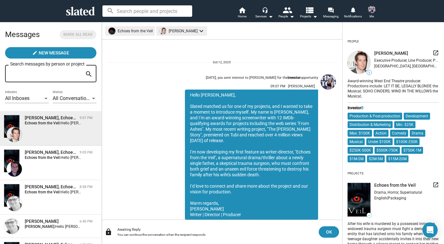
scroll to position [22, 0]
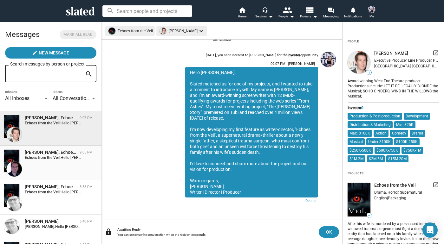
click at [62, 165] on div "[PERSON_NAME], Echoes from the Veil 9:05 PM Echoes from the Veil:" at bounding box center [51, 163] width 94 height 27
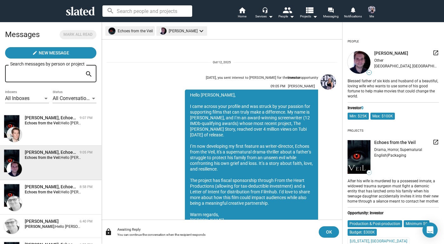
scroll to position [34, 0]
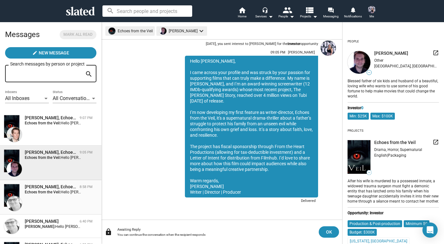
click at [56, 185] on div "[PERSON_NAME], Echoes from the Veil" at bounding box center [51, 187] width 52 height 6
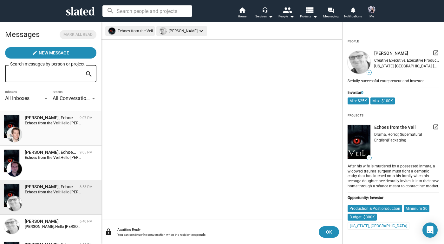
click at [61, 137] on div "[PERSON_NAME], Echoes from the Veil 9:07 PM Echoes from the Veil: Hello [PERSON…" at bounding box center [51, 128] width 94 height 27
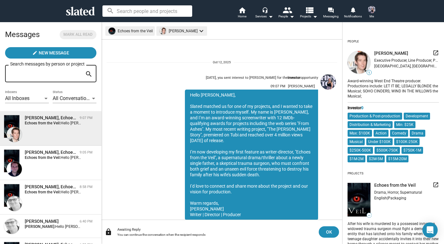
scroll to position [22, 0]
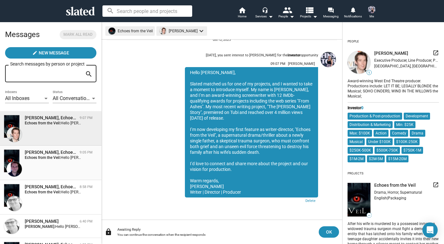
click at [62, 152] on div "[PERSON_NAME], Echoes from the Veil" at bounding box center [51, 153] width 52 height 6
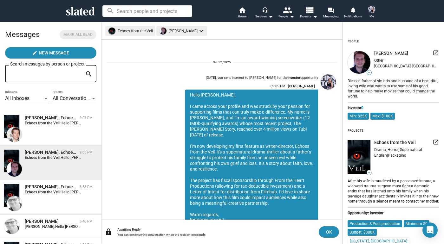
scroll to position [34, 0]
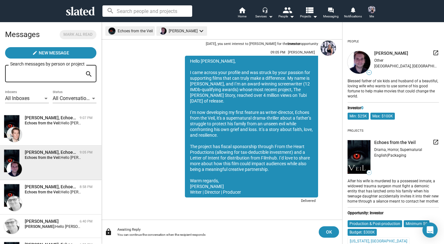
click at [268, 18] on mat-icon "arrow_drop_down" at bounding box center [270, 17] width 8 height 8
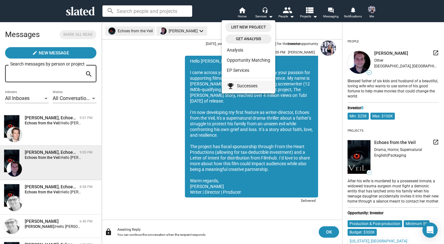
click at [250, 86] on link "emoji_events Successes" at bounding box center [248, 86] width 54 height 10
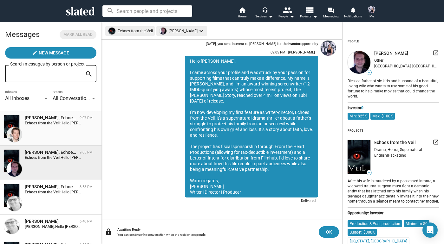
click at [77, 135] on div "[PERSON_NAME], Echoes from the Veil 9:07 PM Echoes from the Veil: Hello [PERSON…" at bounding box center [51, 128] width 94 height 27
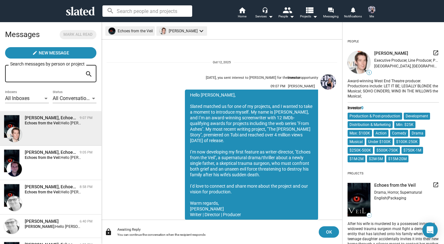
scroll to position [22, 0]
